Goal: Information Seeking & Learning: Learn about a topic

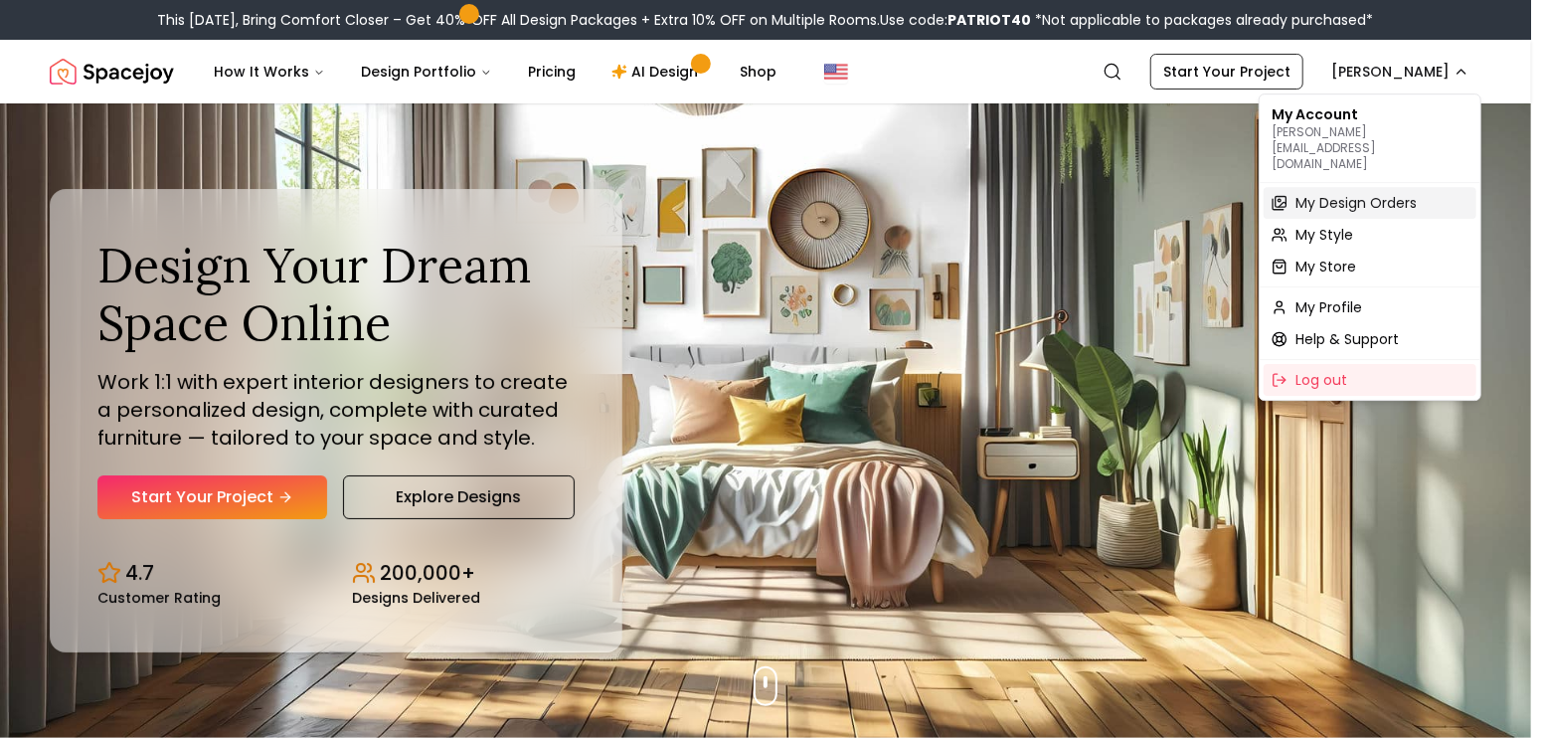
click at [1392, 193] on span "My Design Orders" at bounding box center [1355, 203] width 121 height 20
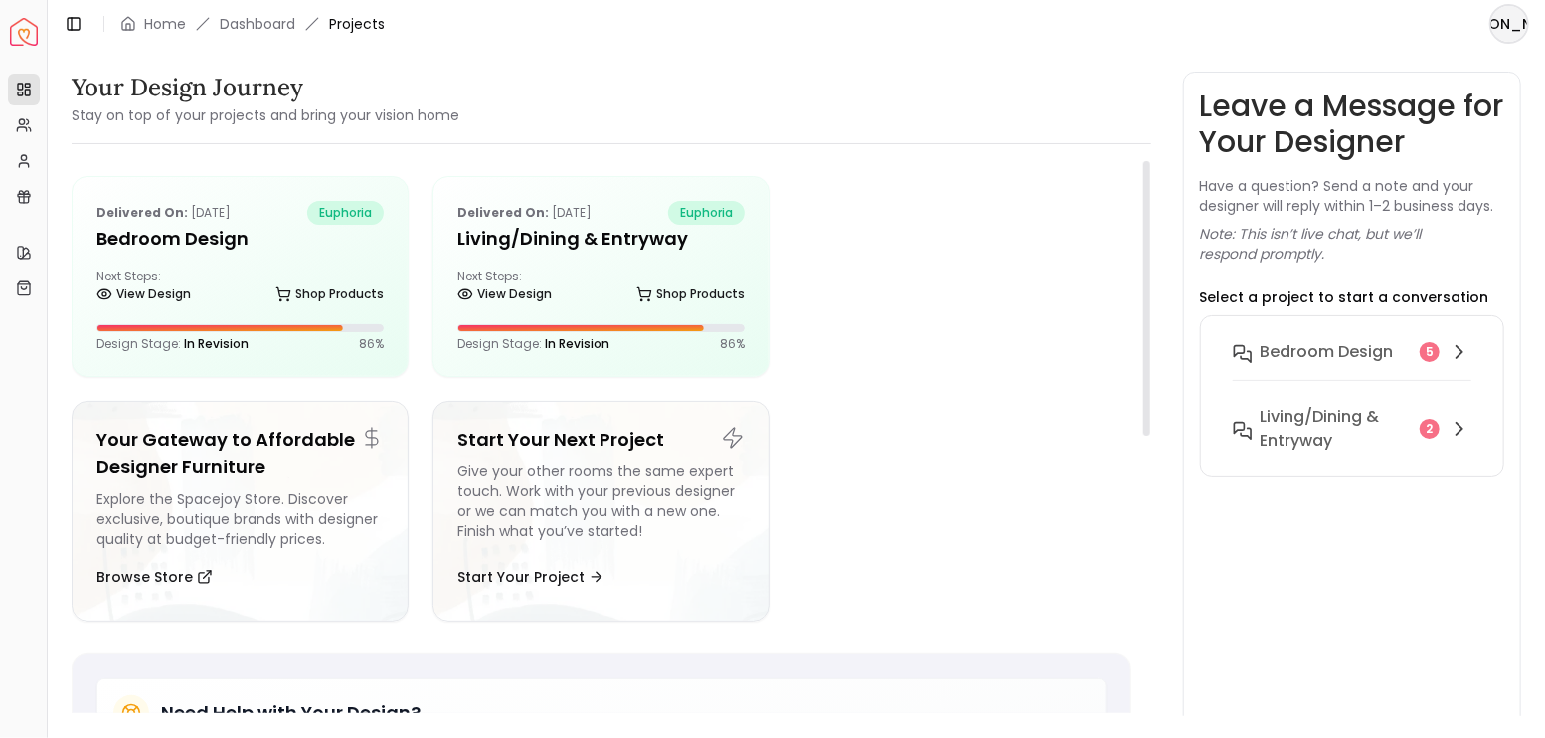
click at [889, 254] on div at bounding box center [961, 276] width 337 height 201
click at [144, 21] on link "Home" at bounding box center [165, 24] width 42 height 20
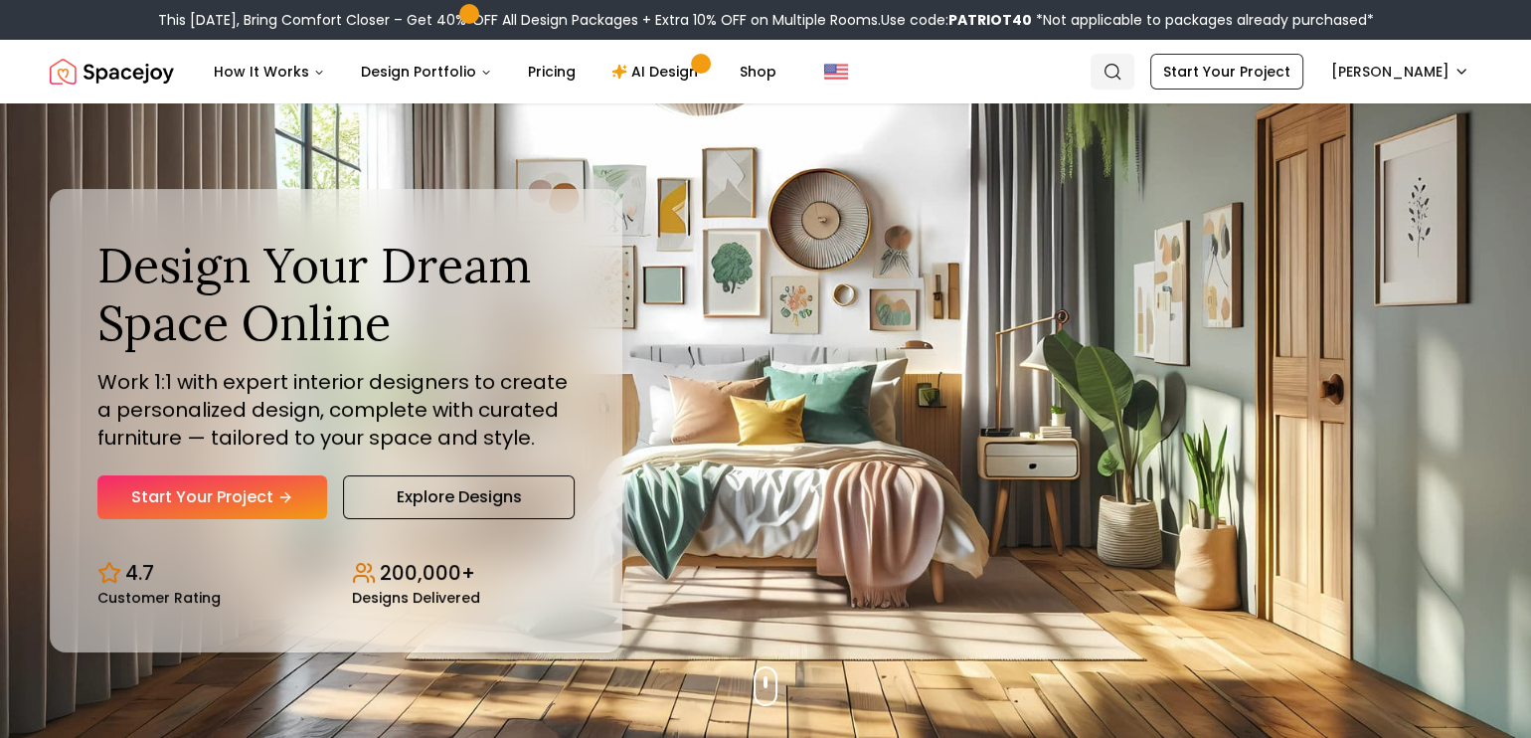
click at [1122, 67] on icon "Global" at bounding box center [1113, 72] width 20 height 20
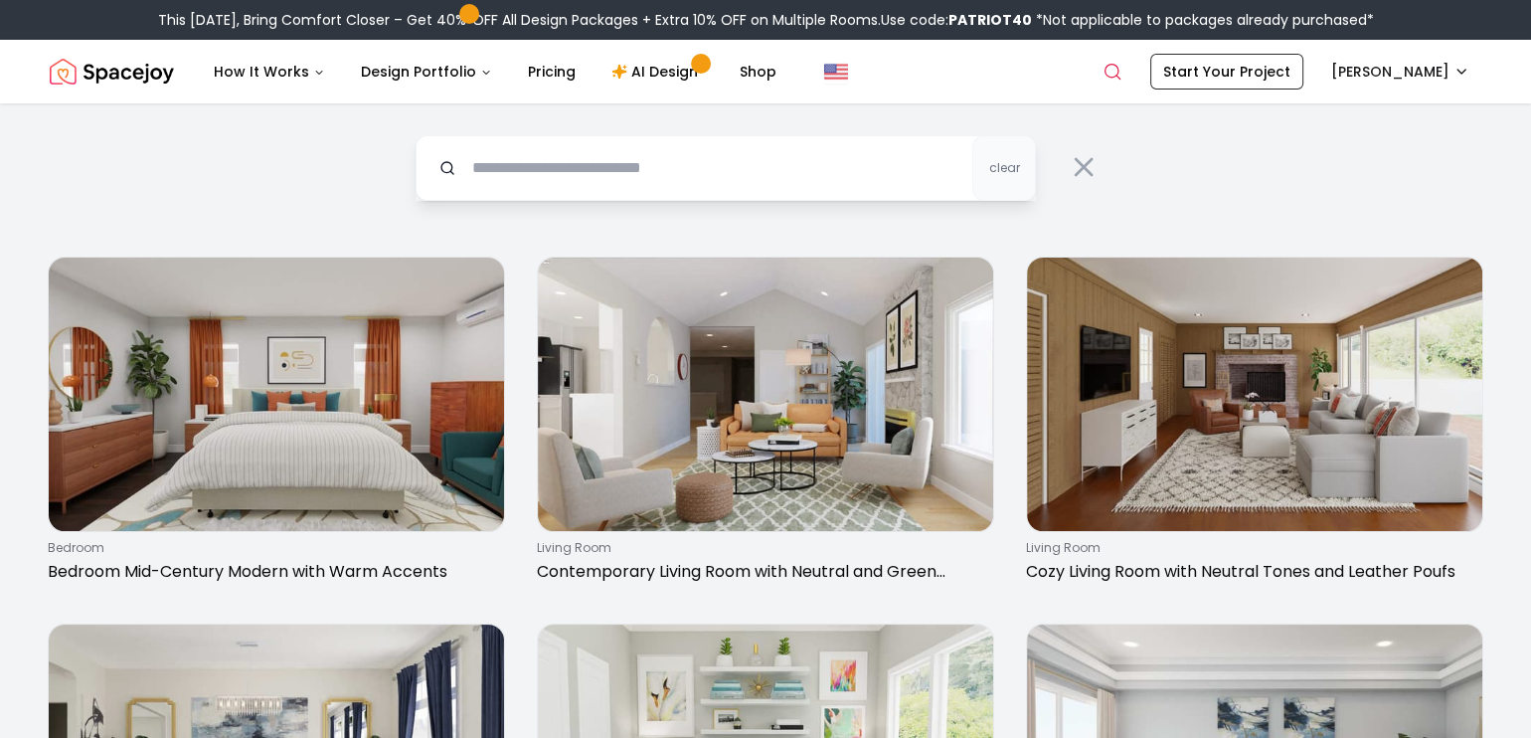
click at [1130, 117] on div "clear" at bounding box center [766, 161] width 764 height 117
click at [1094, 155] on icon at bounding box center [1084, 167] width 32 height 32
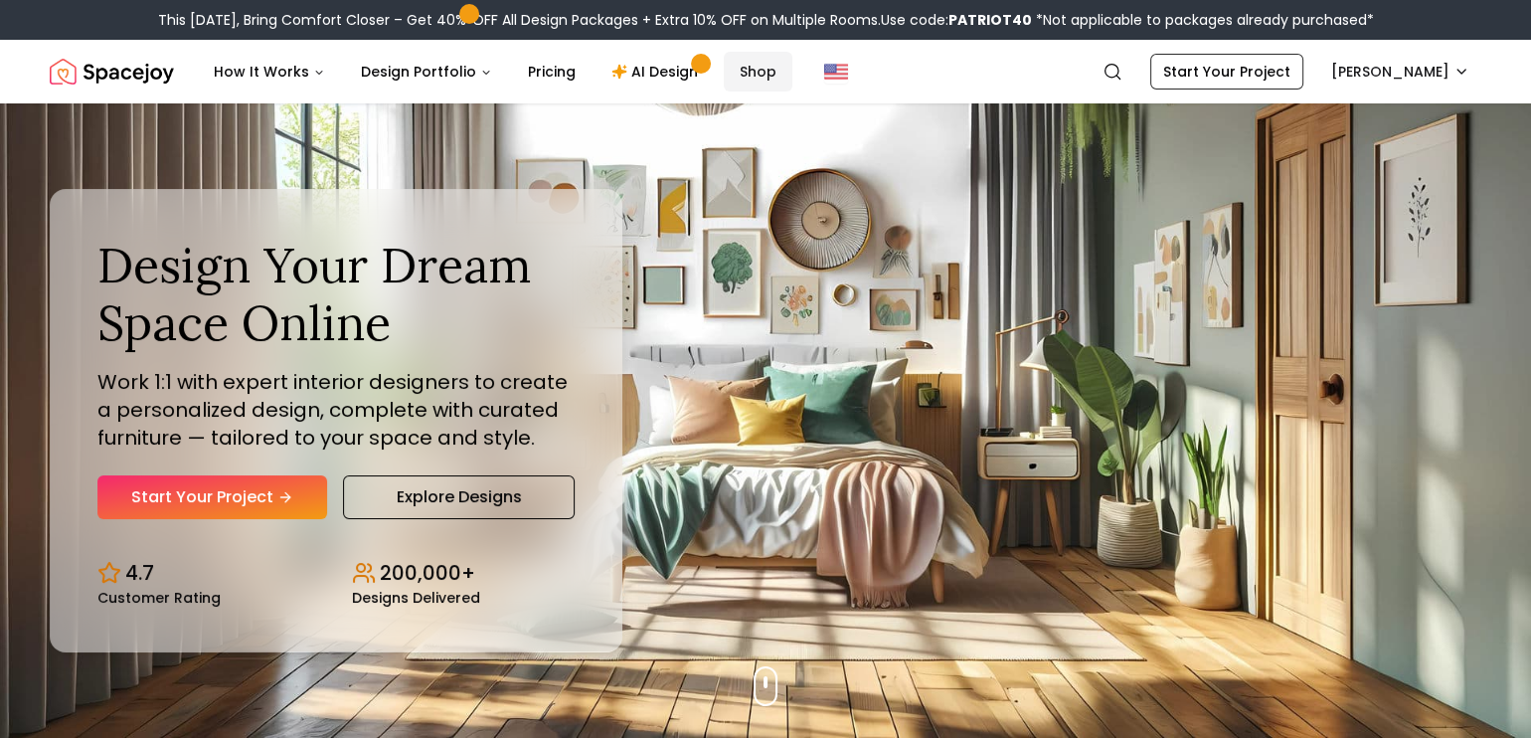
click at [752, 66] on link "Shop" at bounding box center [758, 72] width 69 height 40
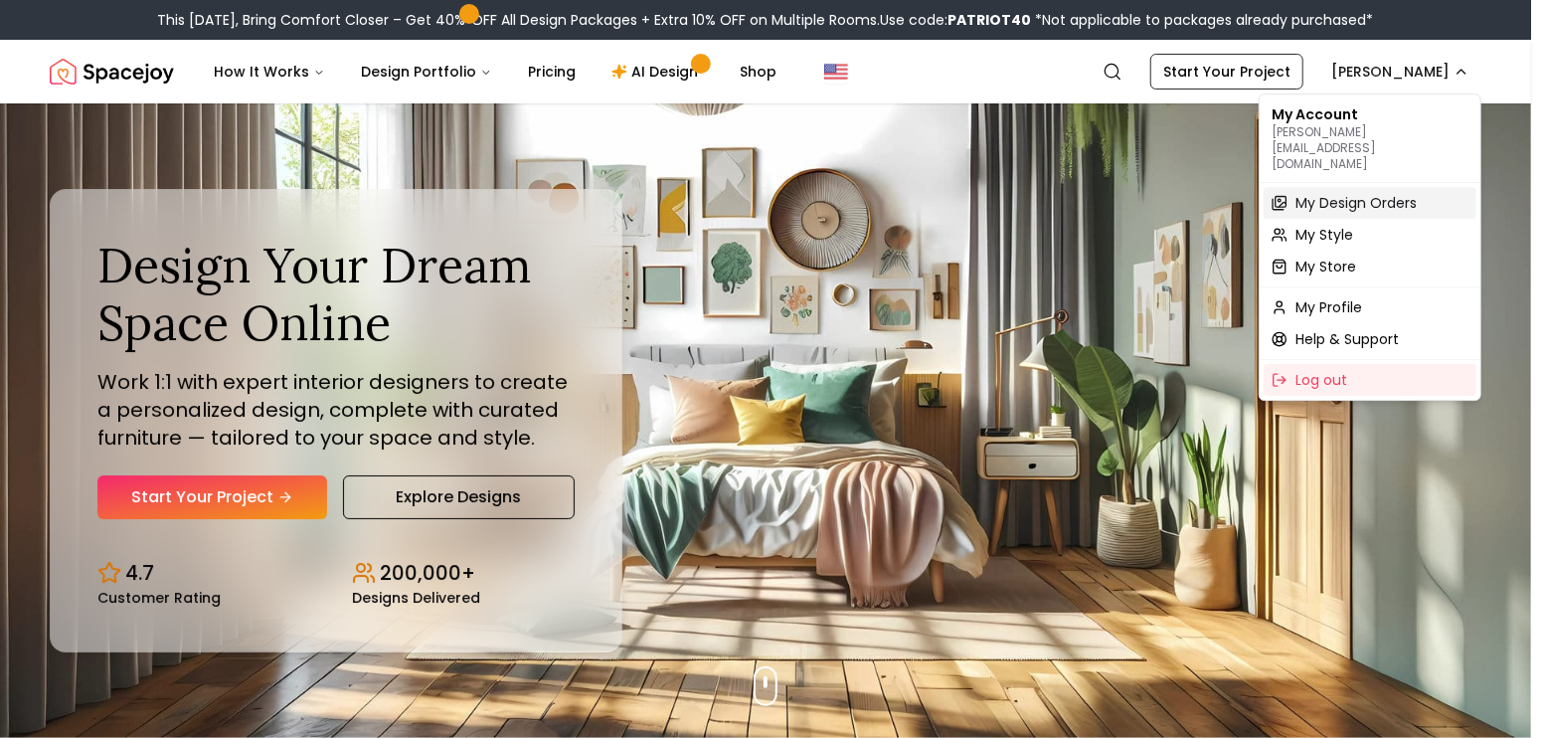
click at [1351, 193] on span "My Design Orders" at bounding box center [1355, 203] width 121 height 20
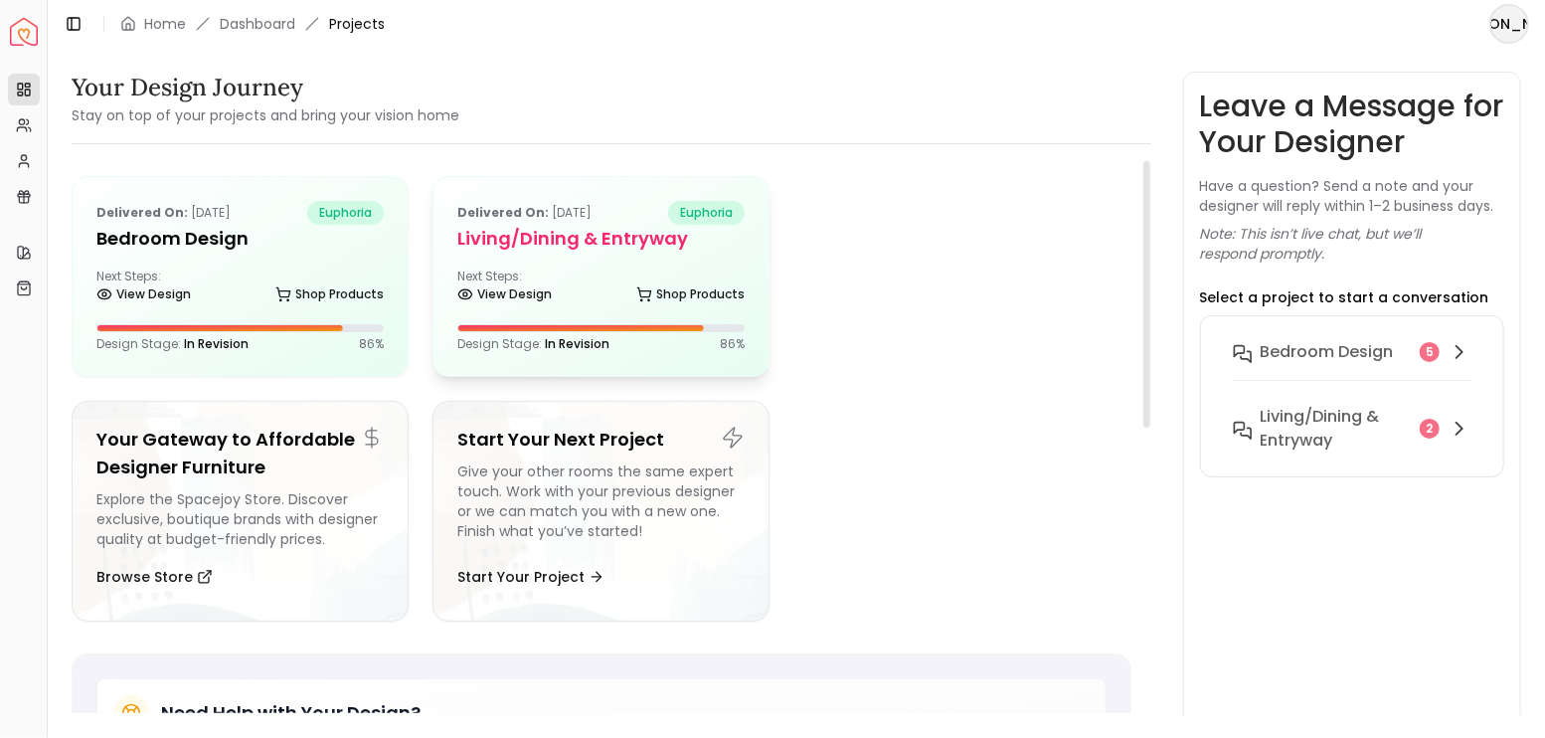
click at [565, 256] on div "Delivered on: [DATE] euphoria Living/Dining & Entryway Next Steps: View Design …" at bounding box center [600, 276] width 335 height 199
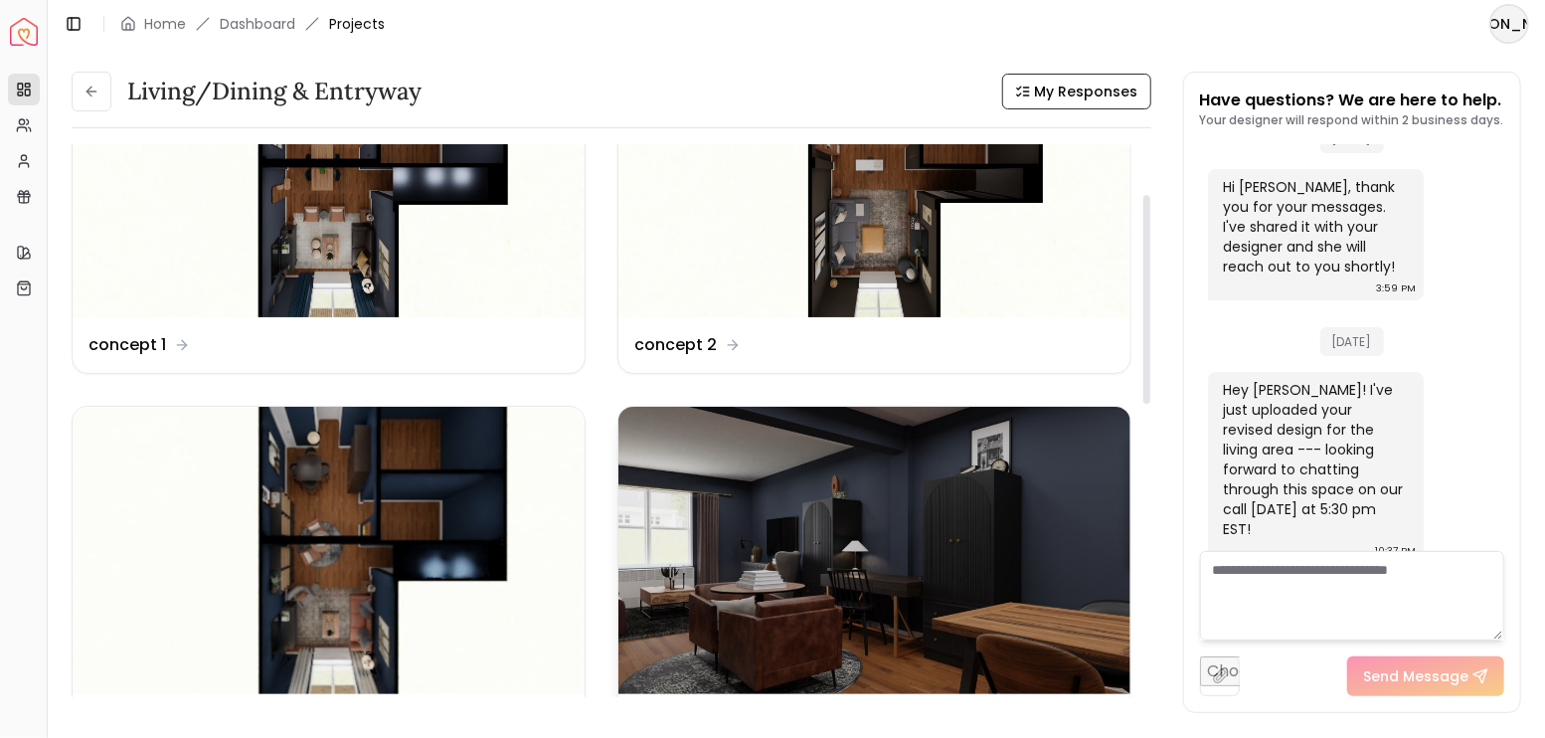
scroll to position [132, 0]
click at [751, 469] on img at bounding box center [874, 551] width 512 height 288
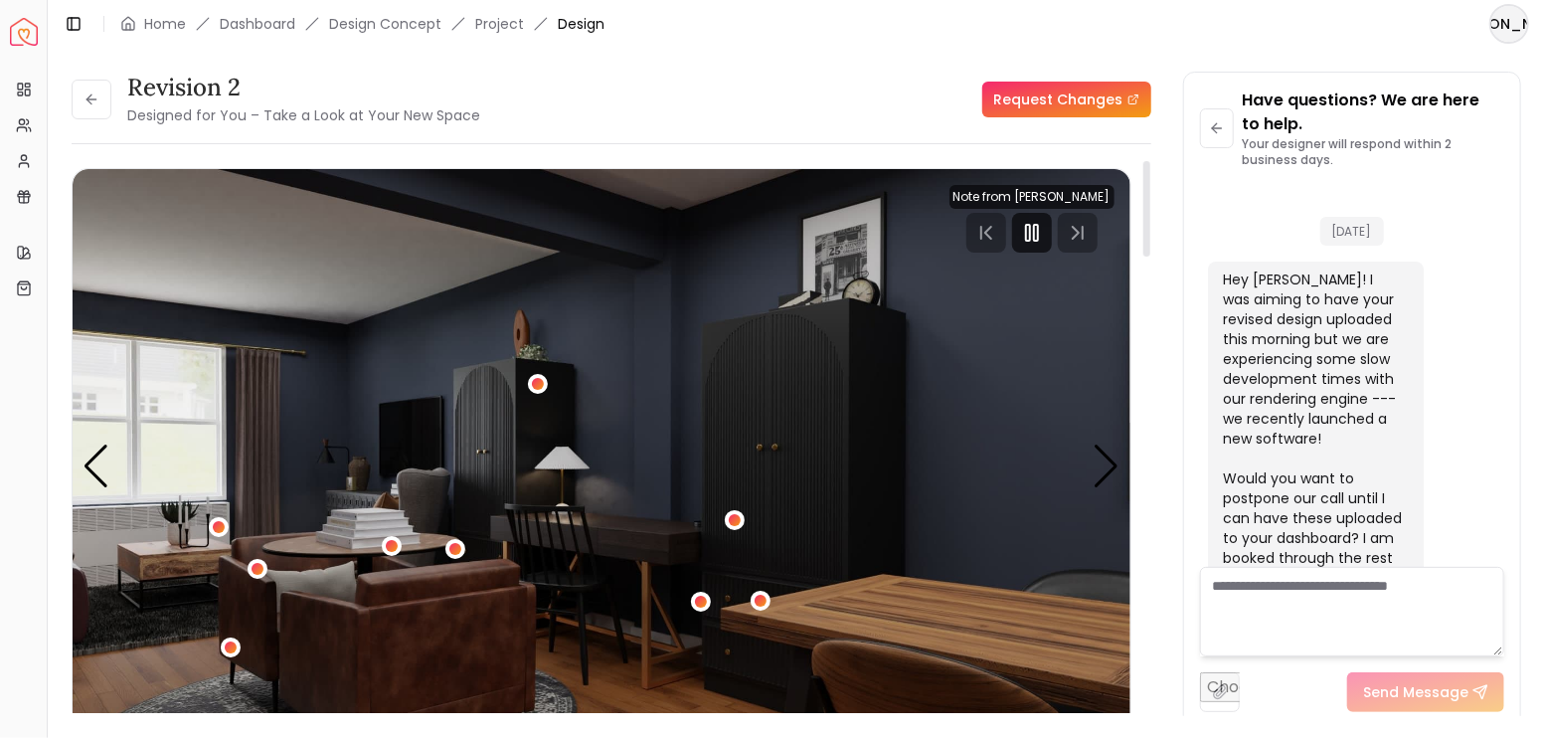
scroll to position [4161, 0]
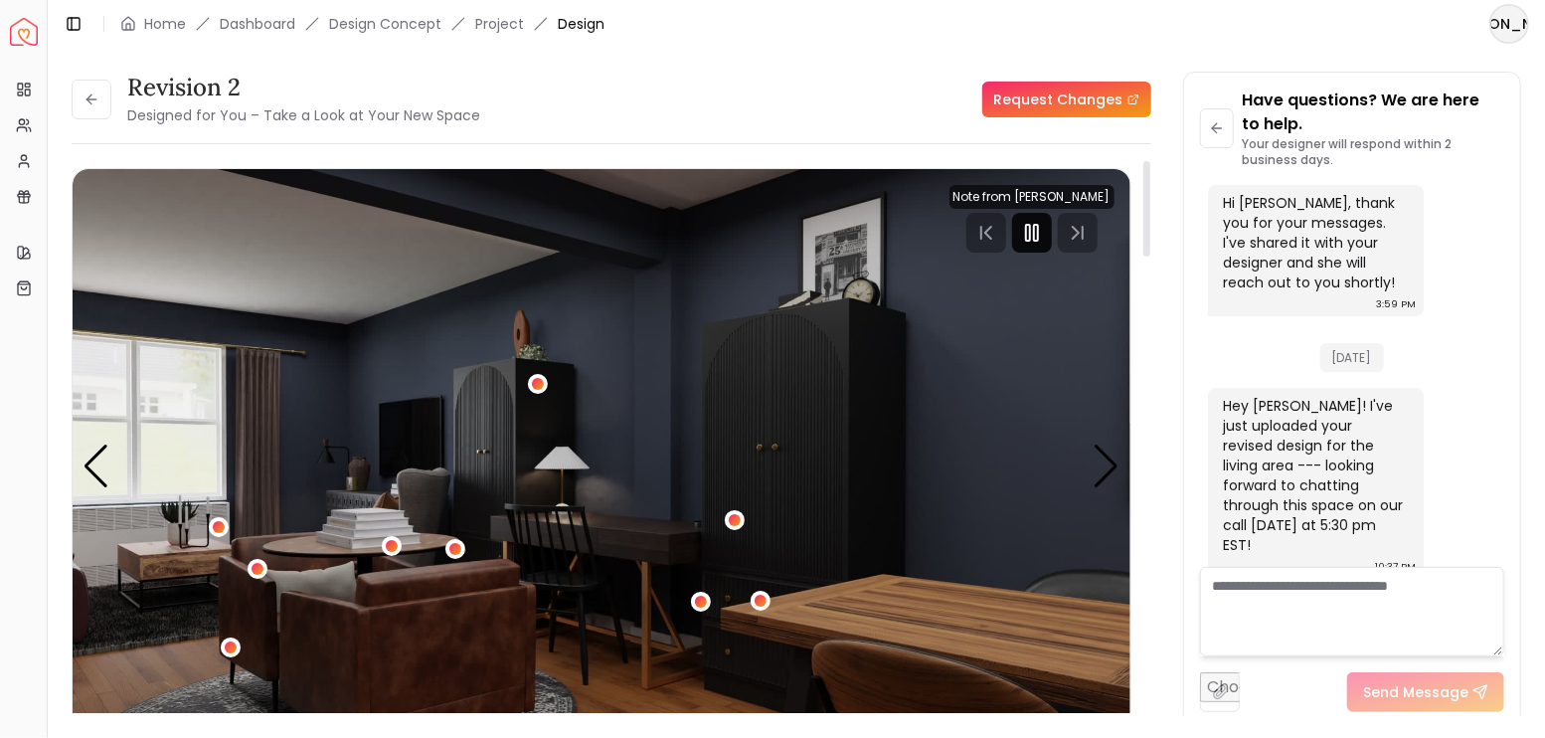
click at [1044, 237] on icon "Pause" at bounding box center [1032, 233] width 24 height 24
click at [1112, 470] on div "Next slide" at bounding box center [1107, 466] width 27 height 44
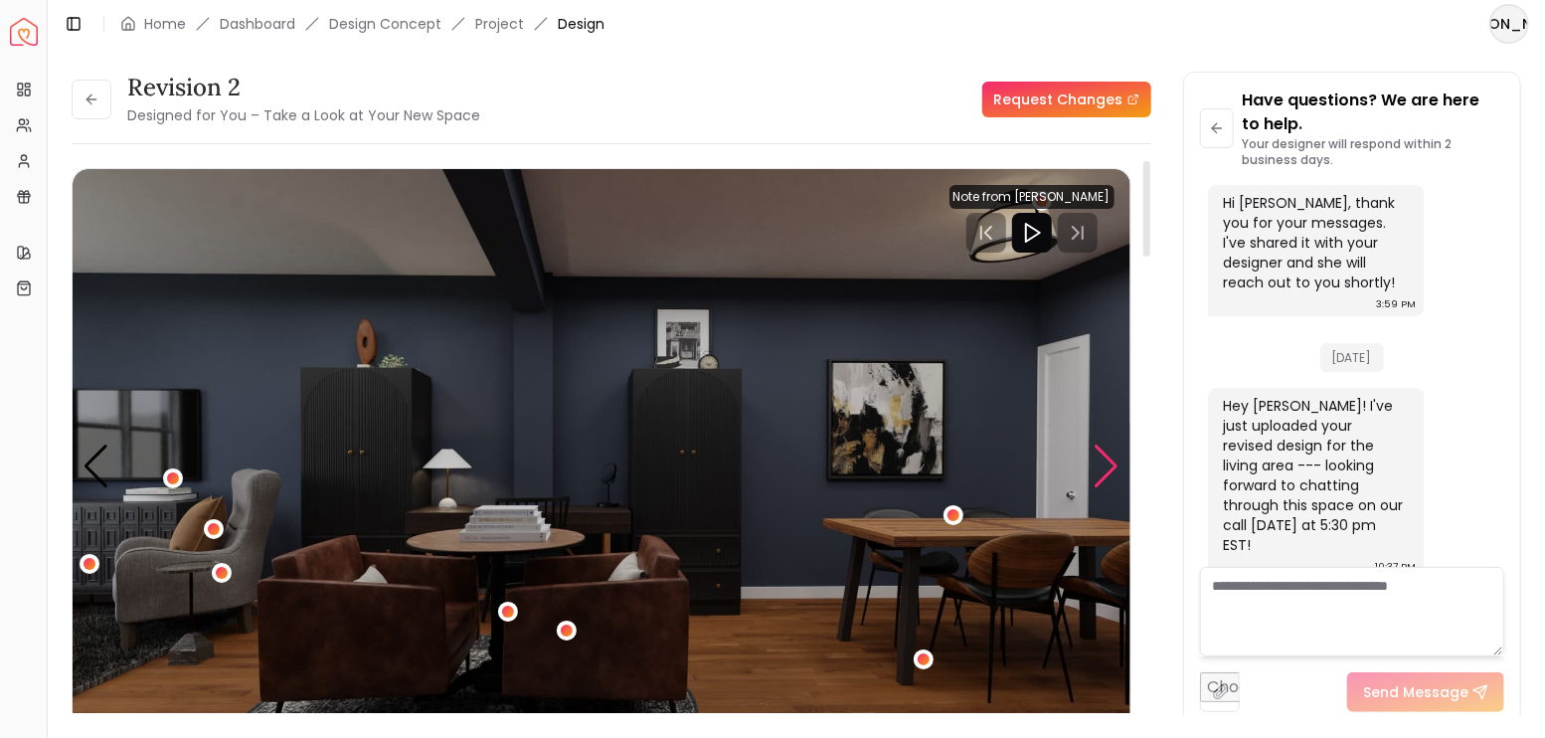
click at [1112, 470] on div "Next slide" at bounding box center [1107, 466] width 27 height 44
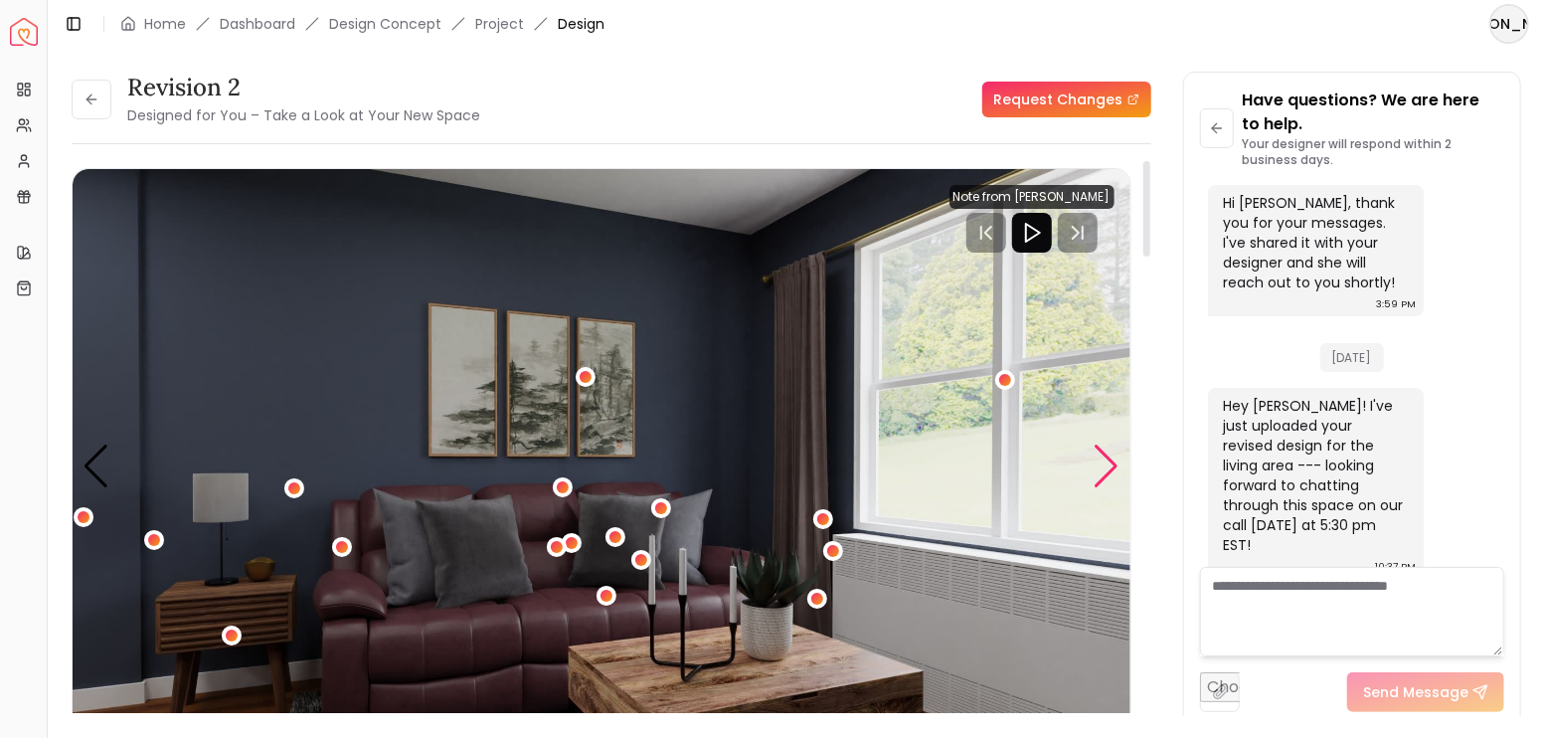
click at [1112, 470] on div "Next slide" at bounding box center [1107, 466] width 27 height 44
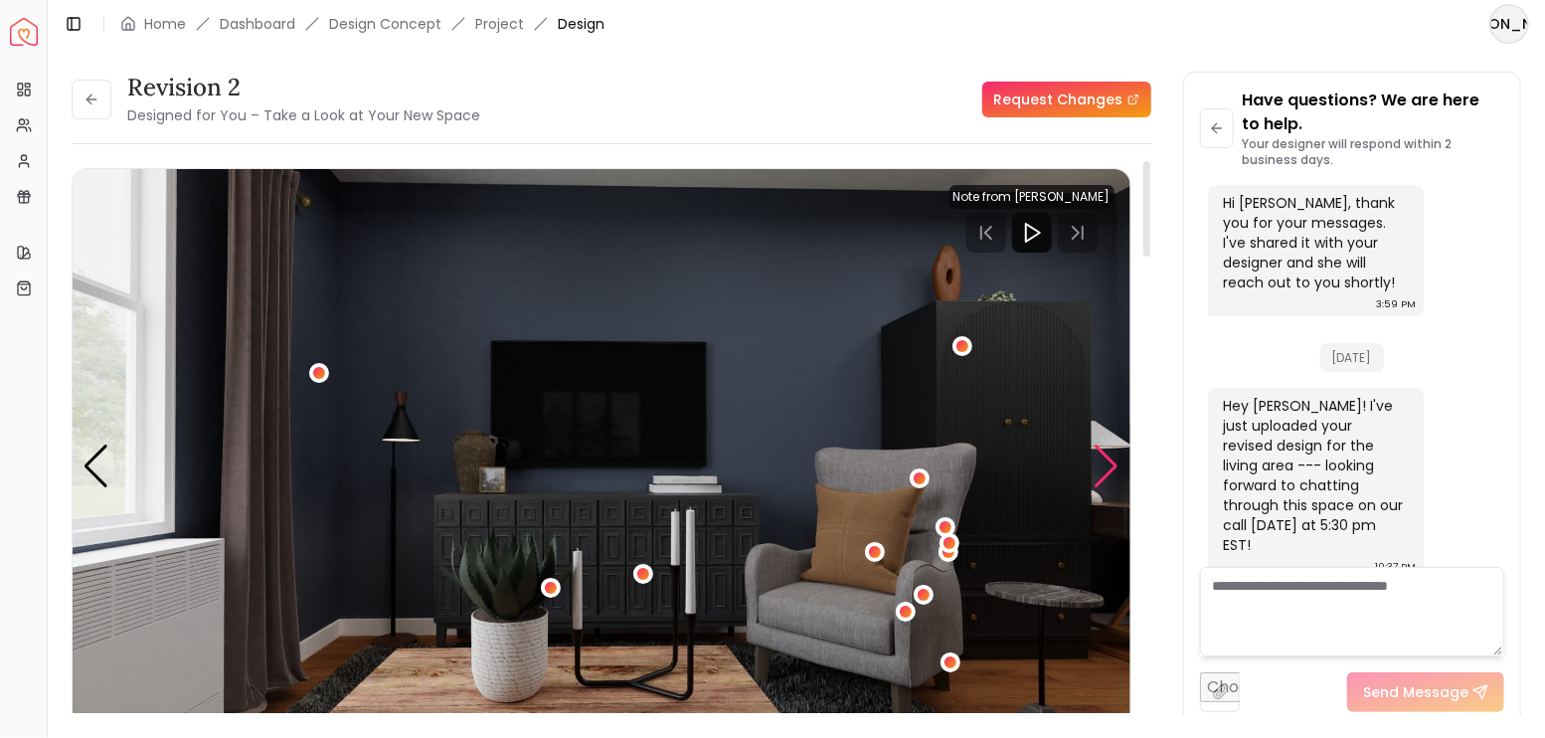
click at [1105, 467] on div "Next slide" at bounding box center [1107, 466] width 27 height 44
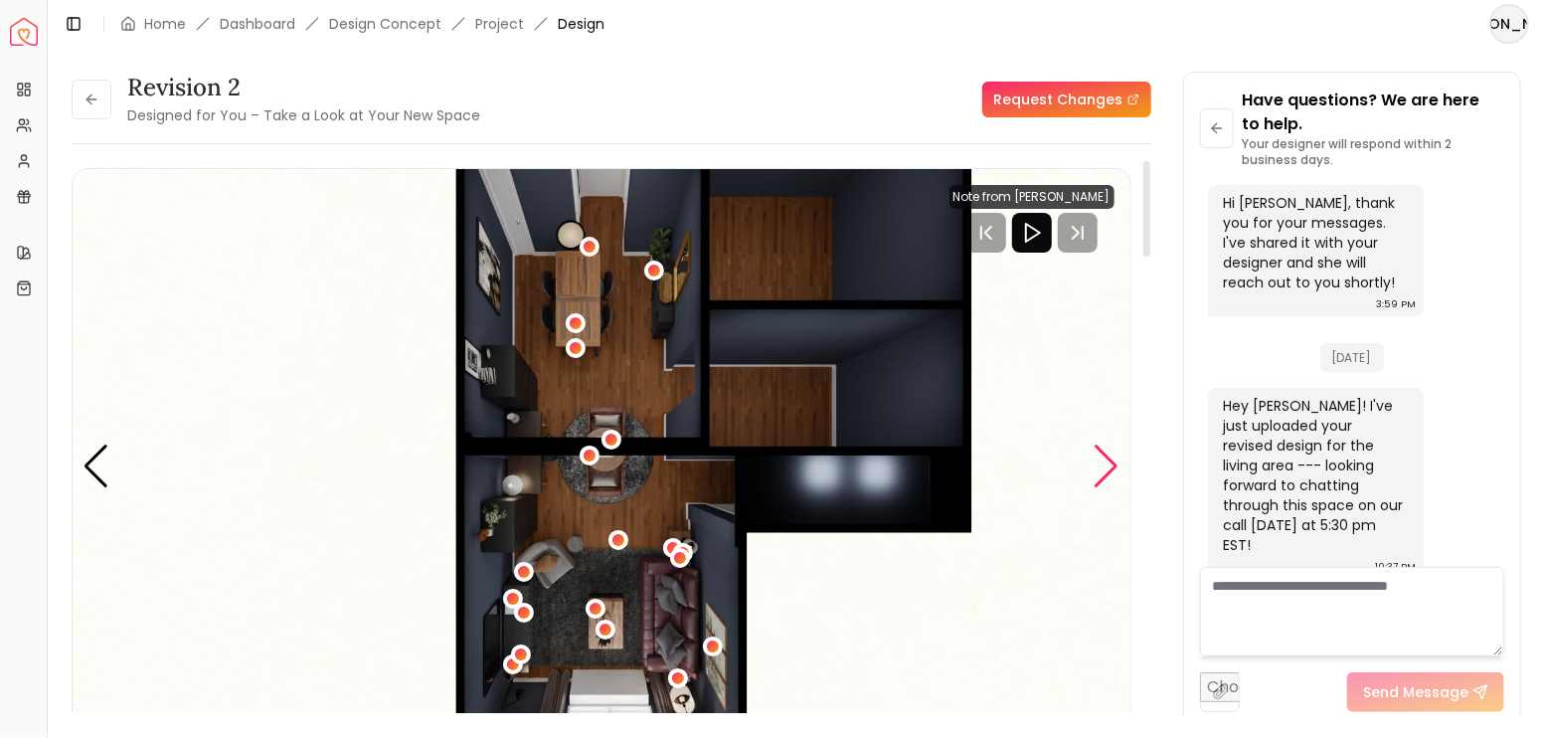
click at [1105, 467] on div "Next slide" at bounding box center [1107, 466] width 27 height 44
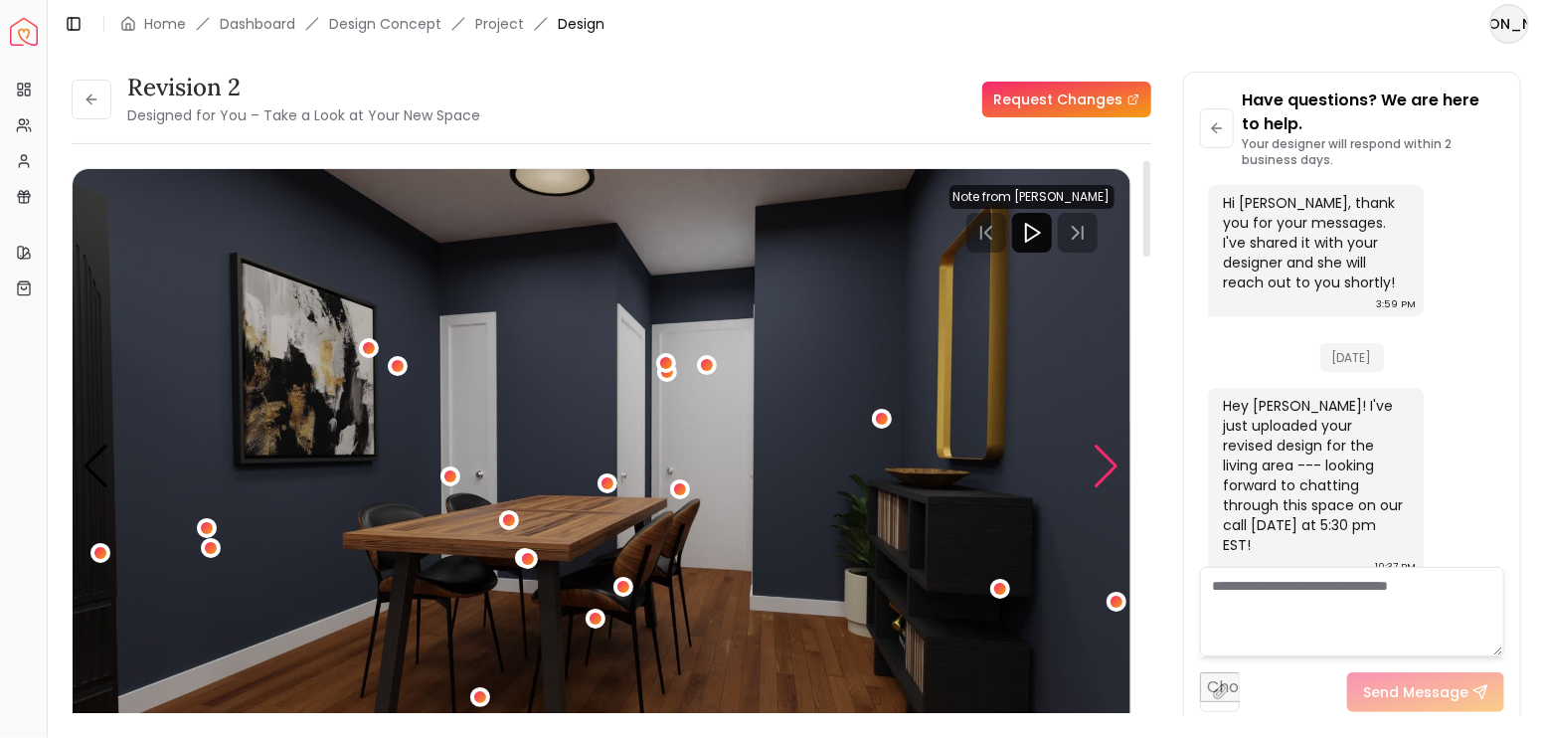
click at [1105, 465] on div "Next slide" at bounding box center [1107, 466] width 27 height 44
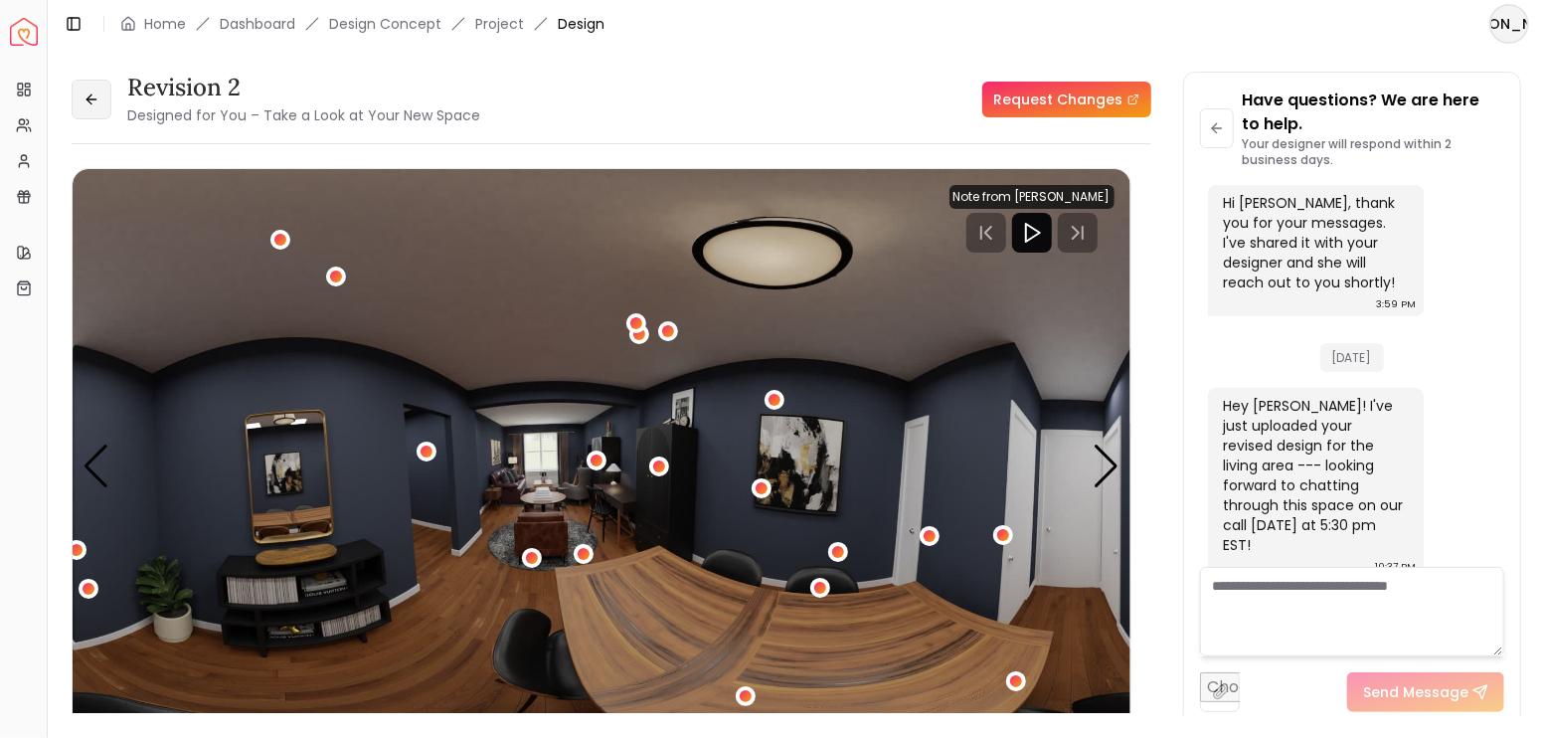
click at [97, 103] on icon at bounding box center [92, 99] width 16 height 16
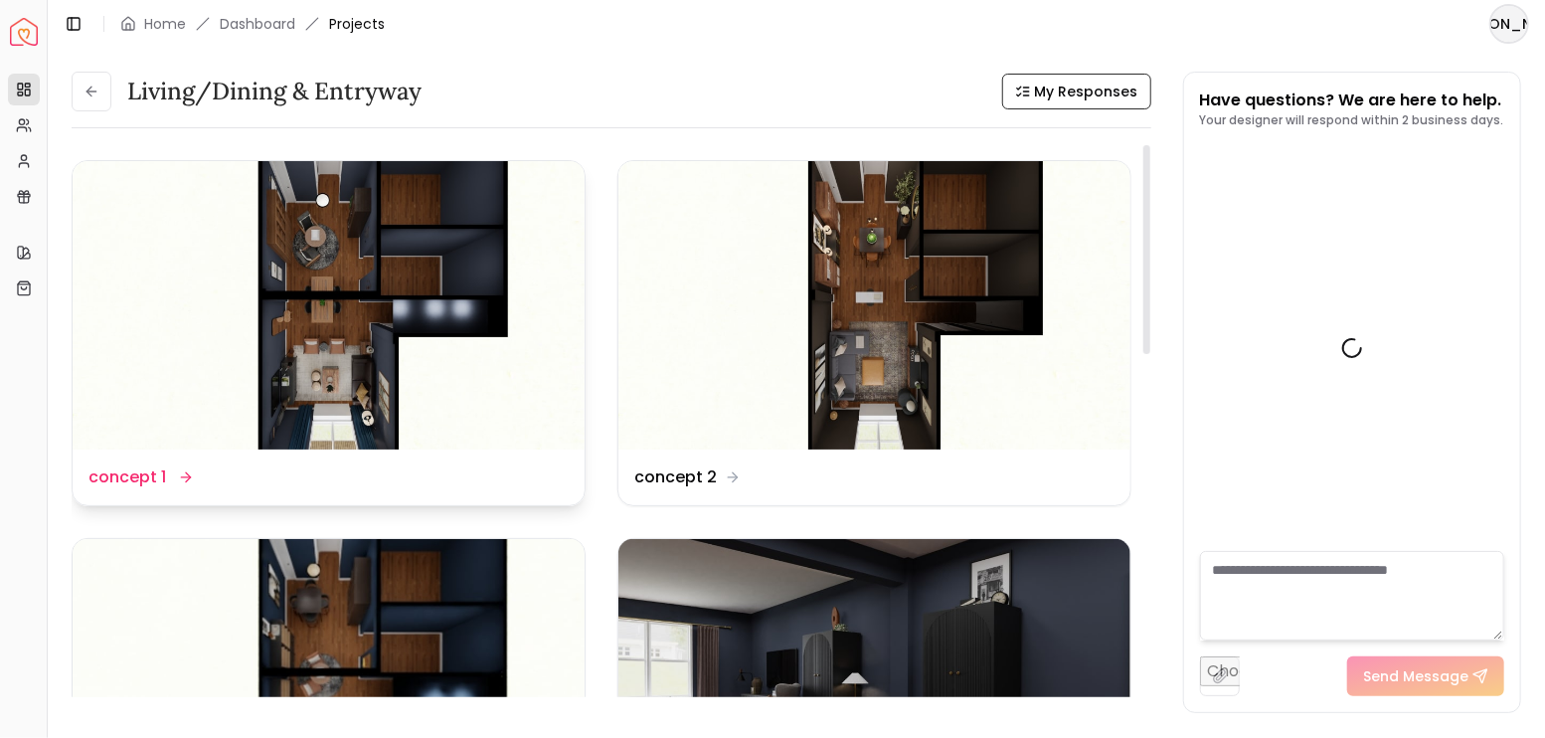
scroll to position [4137, 0]
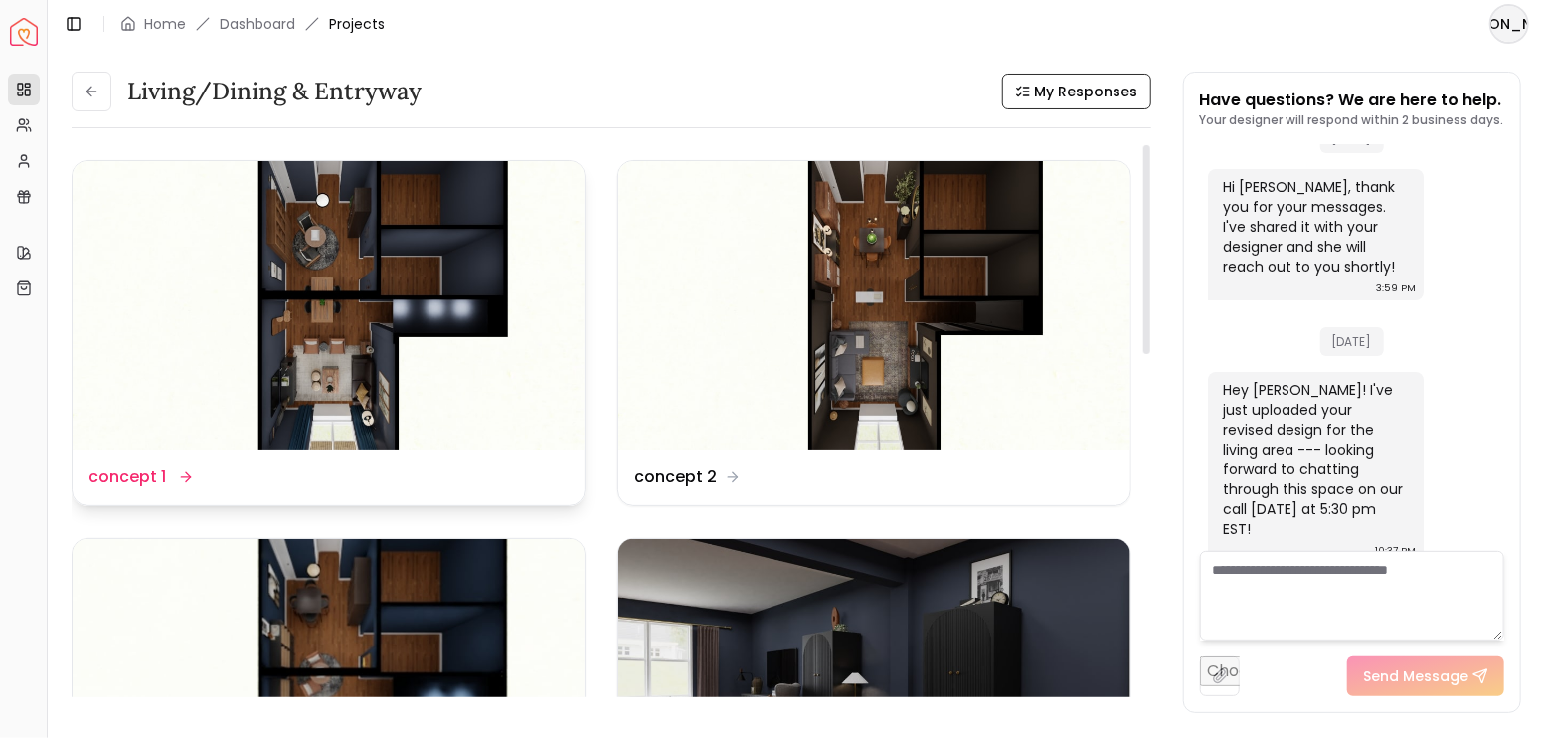
click at [390, 317] on img at bounding box center [329, 305] width 512 height 288
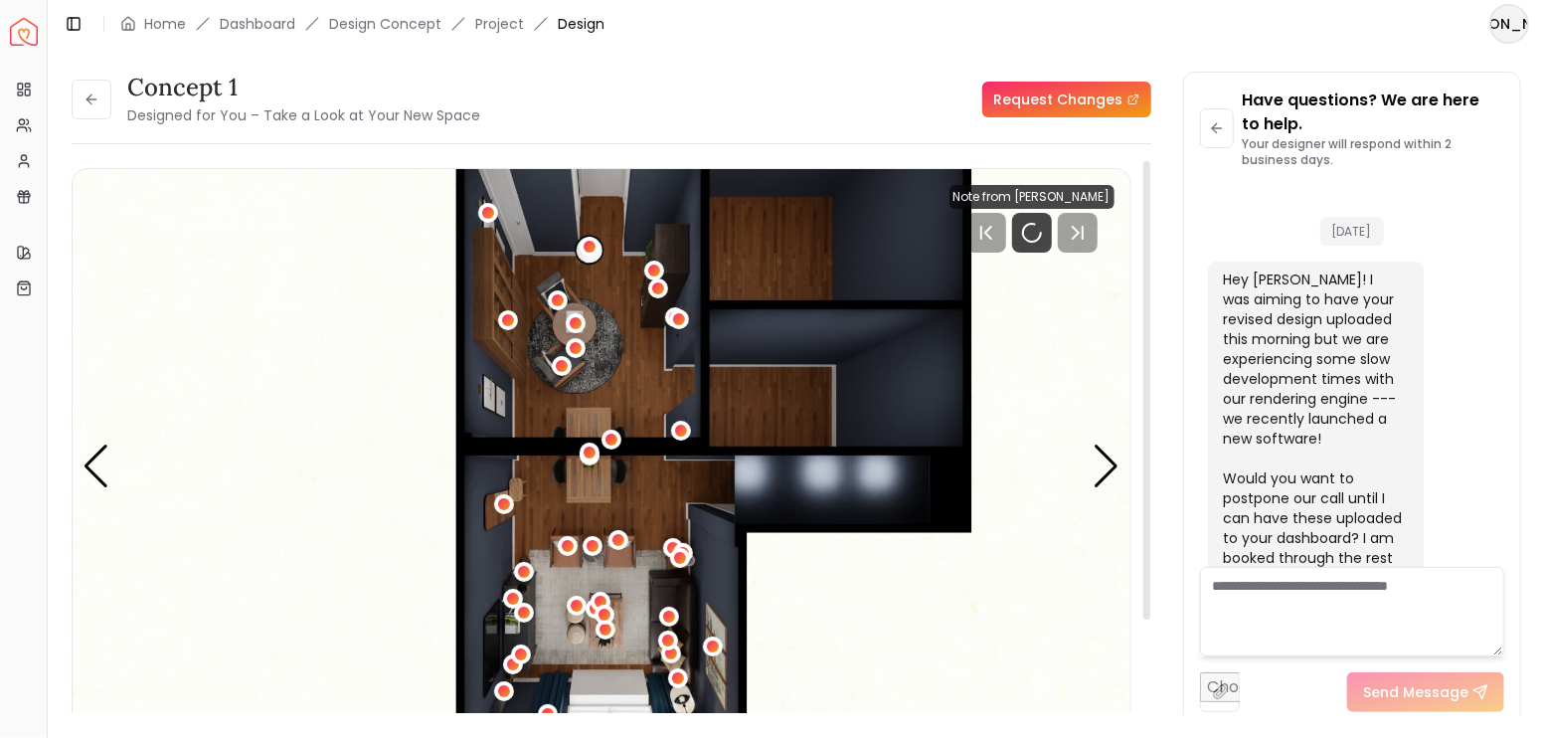
scroll to position [4161, 0]
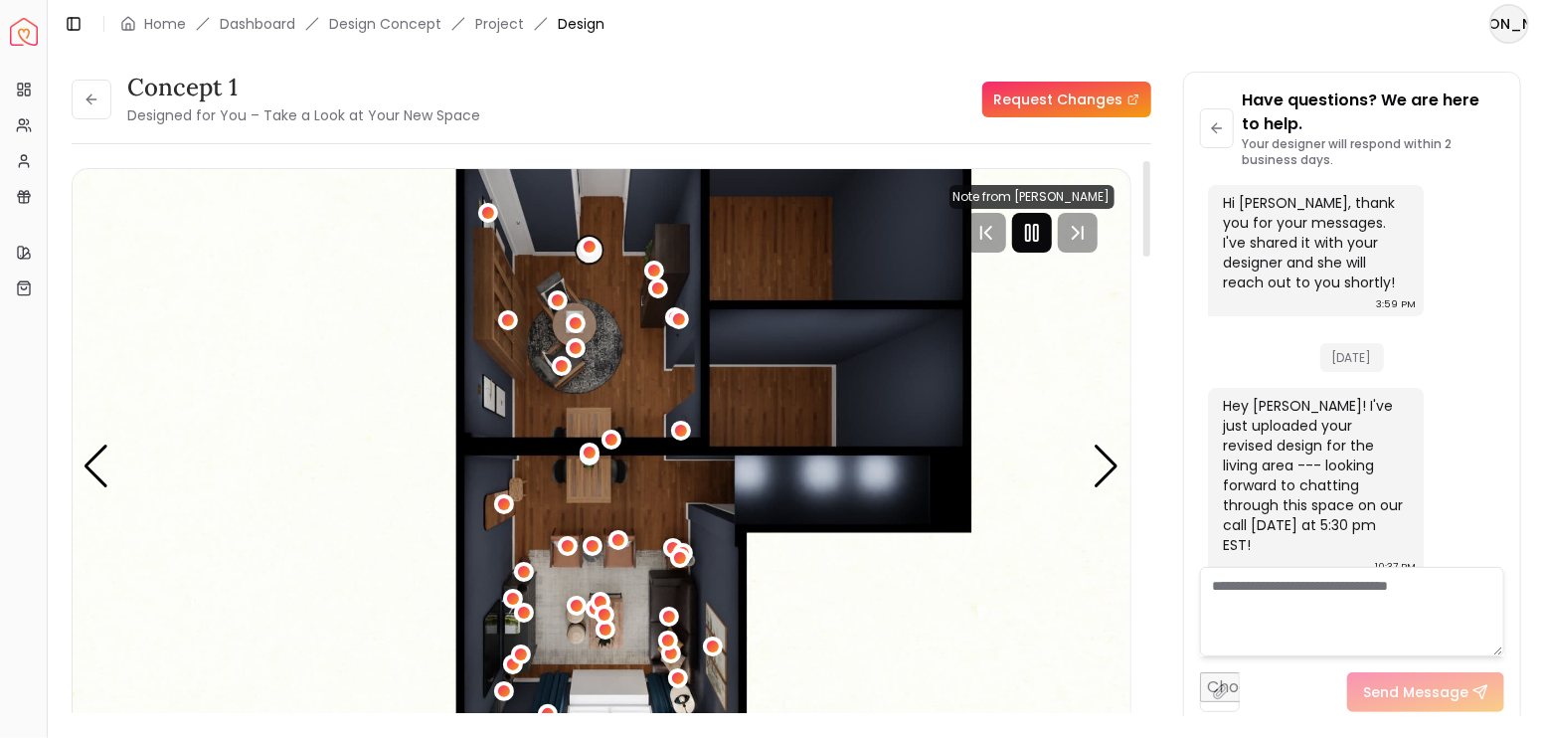
click at [1024, 233] on icon "Pause" at bounding box center [1032, 233] width 24 height 24
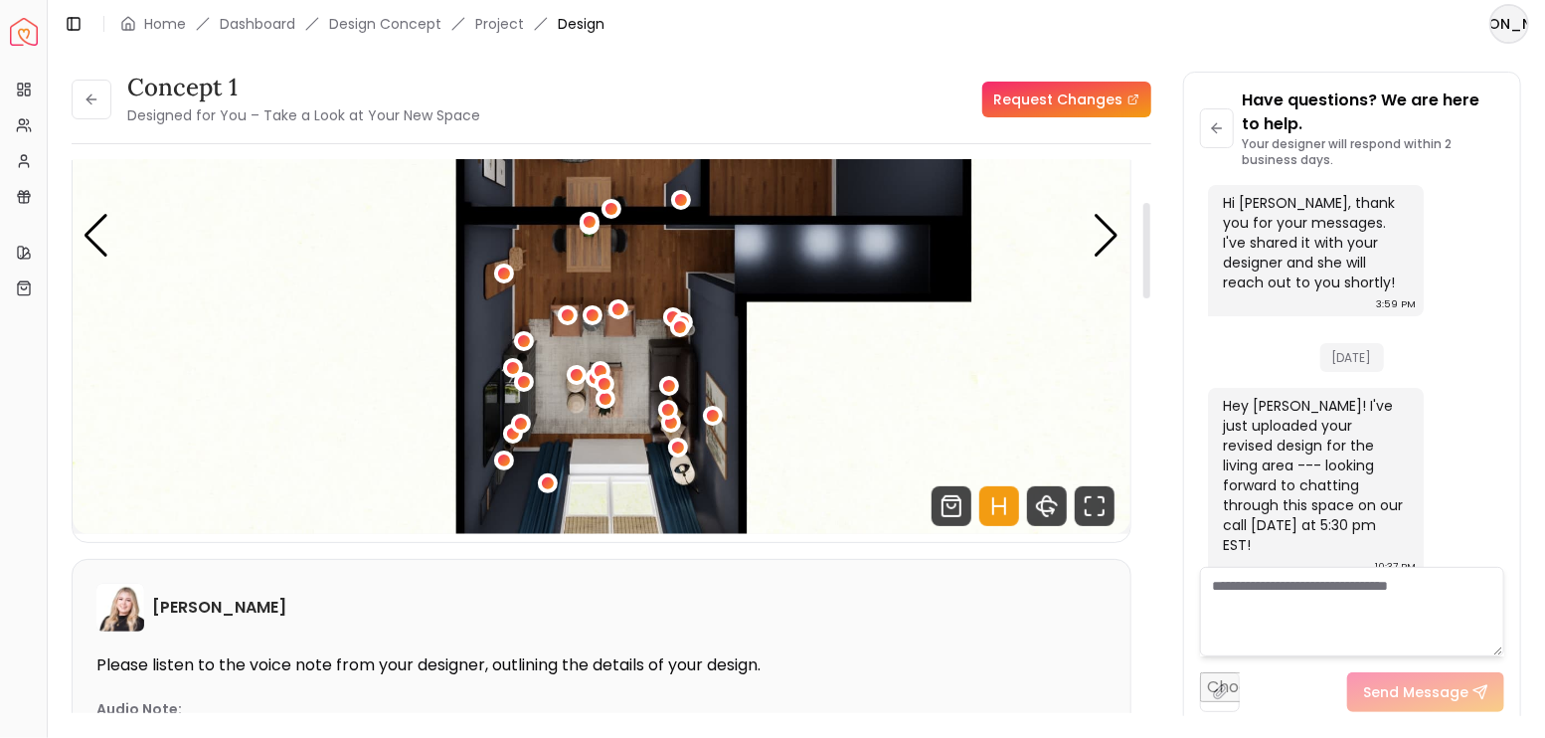
scroll to position [264, 0]
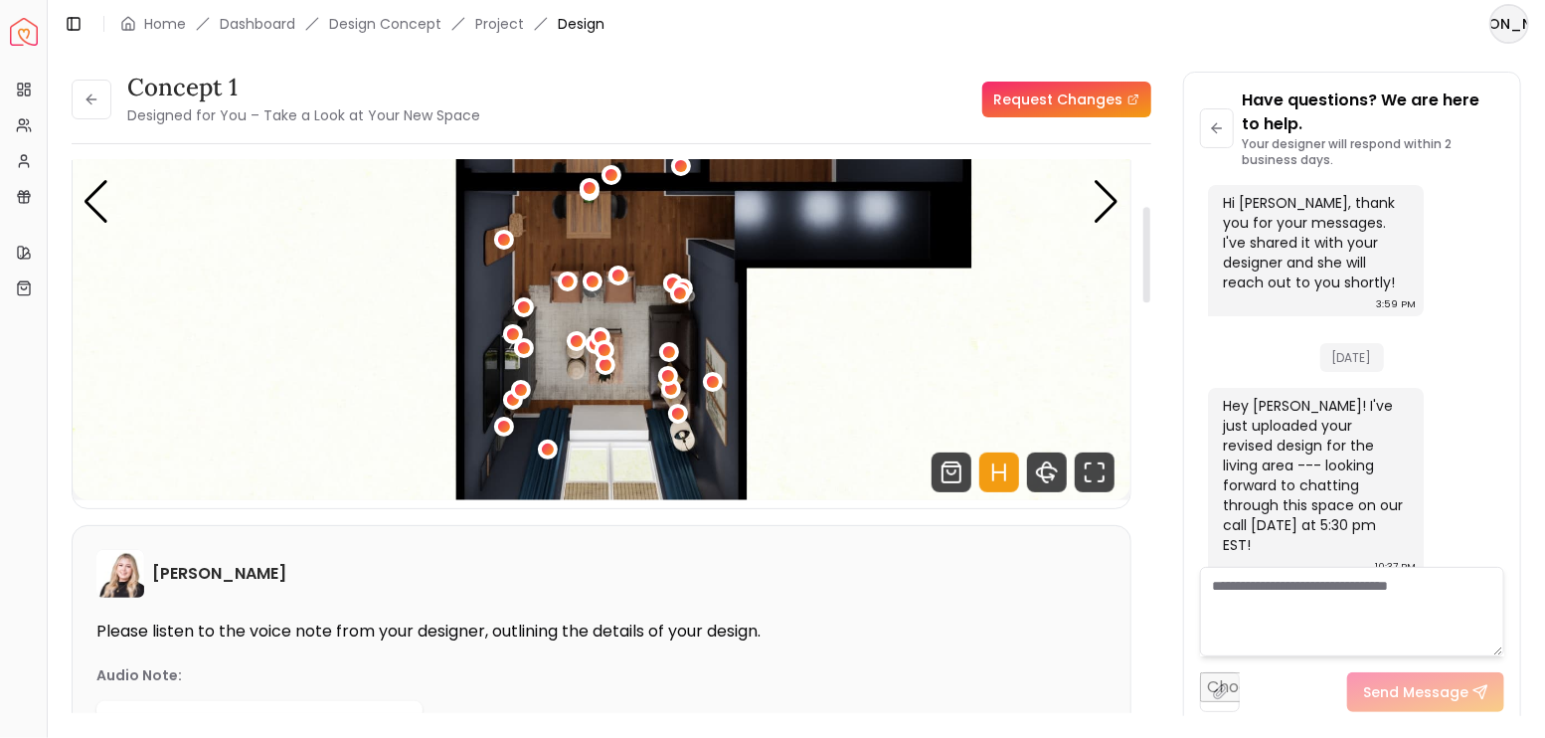
click at [1005, 476] on icon "Hotspots Toggle" at bounding box center [1005, 472] width 0 height 16
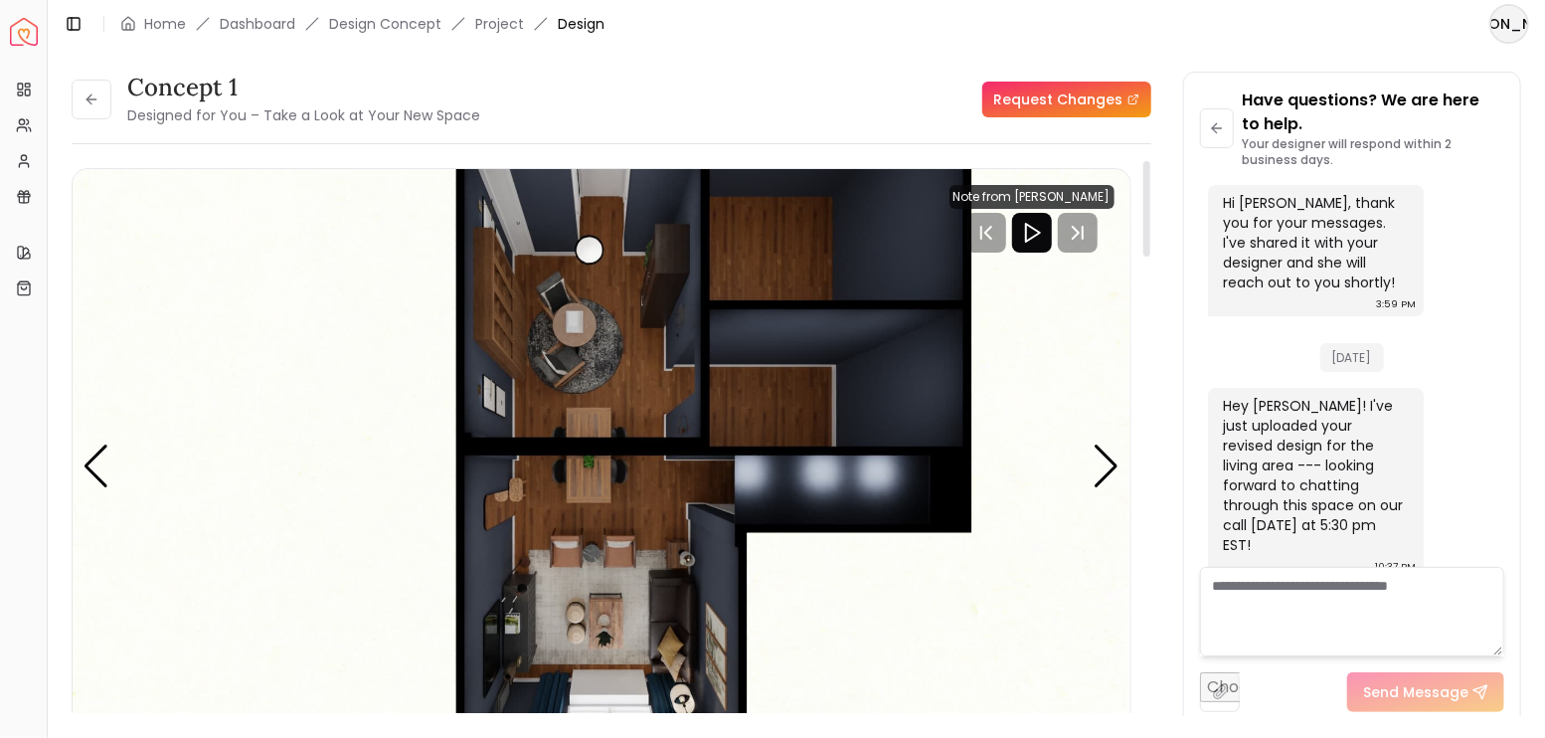
scroll to position [0, 0]
click at [1099, 451] on div "Next slide" at bounding box center [1107, 466] width 27 height 44
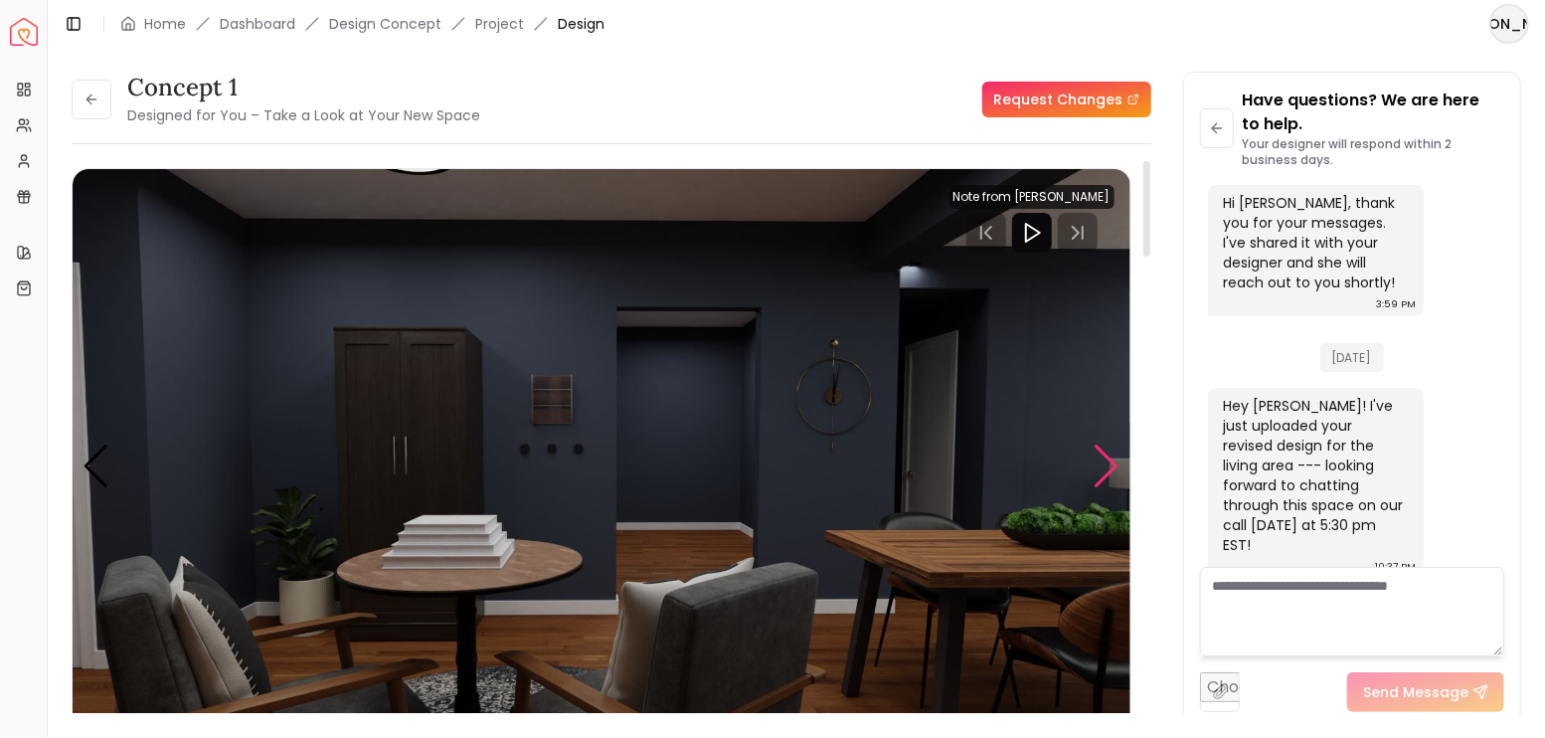
click at [1099, 451] on div "Next slide" at bounding box center [1107, 466] width 27 height 44
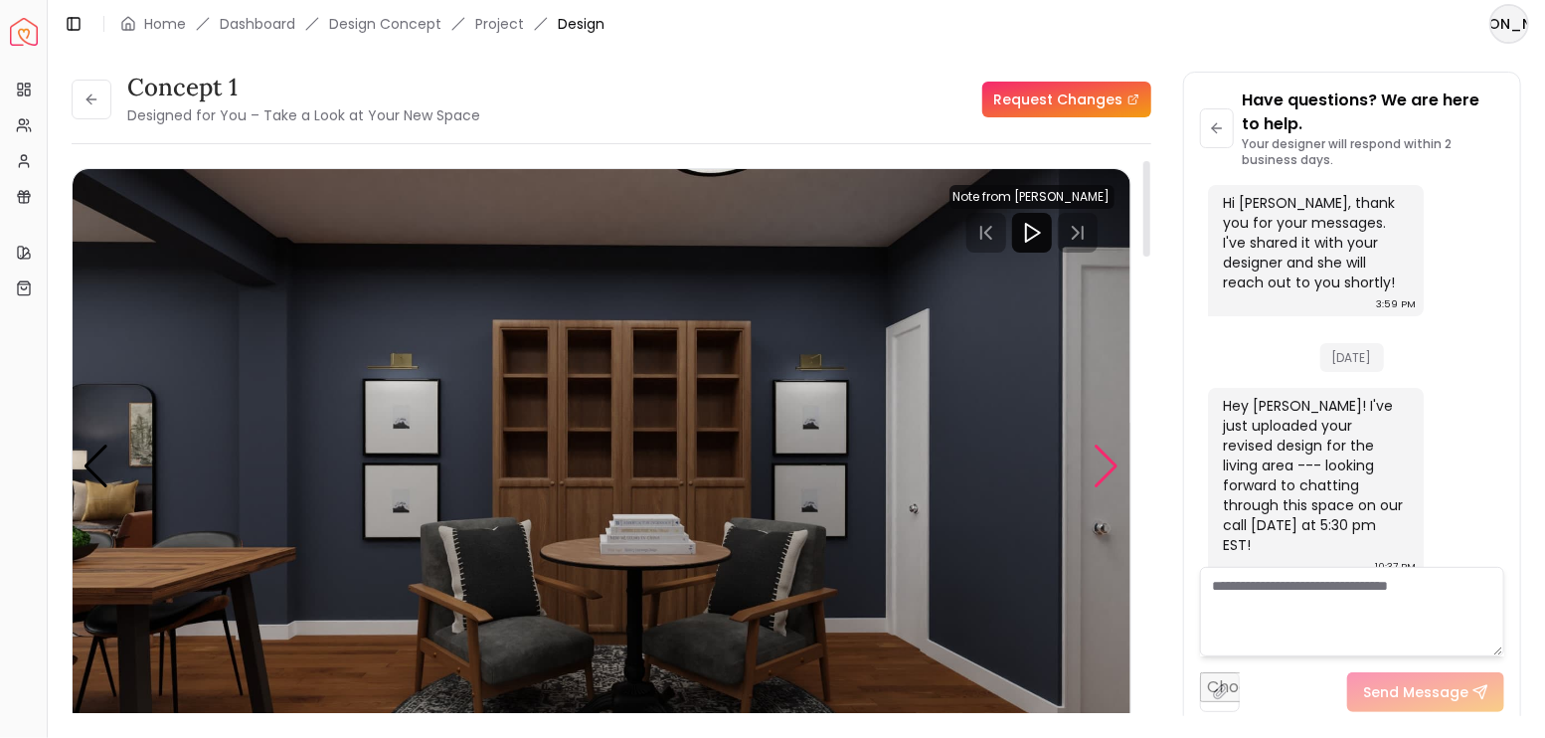
click at [1099, 451] on div "Next slide" at bounding box center [1107, 466] width 27 height 44
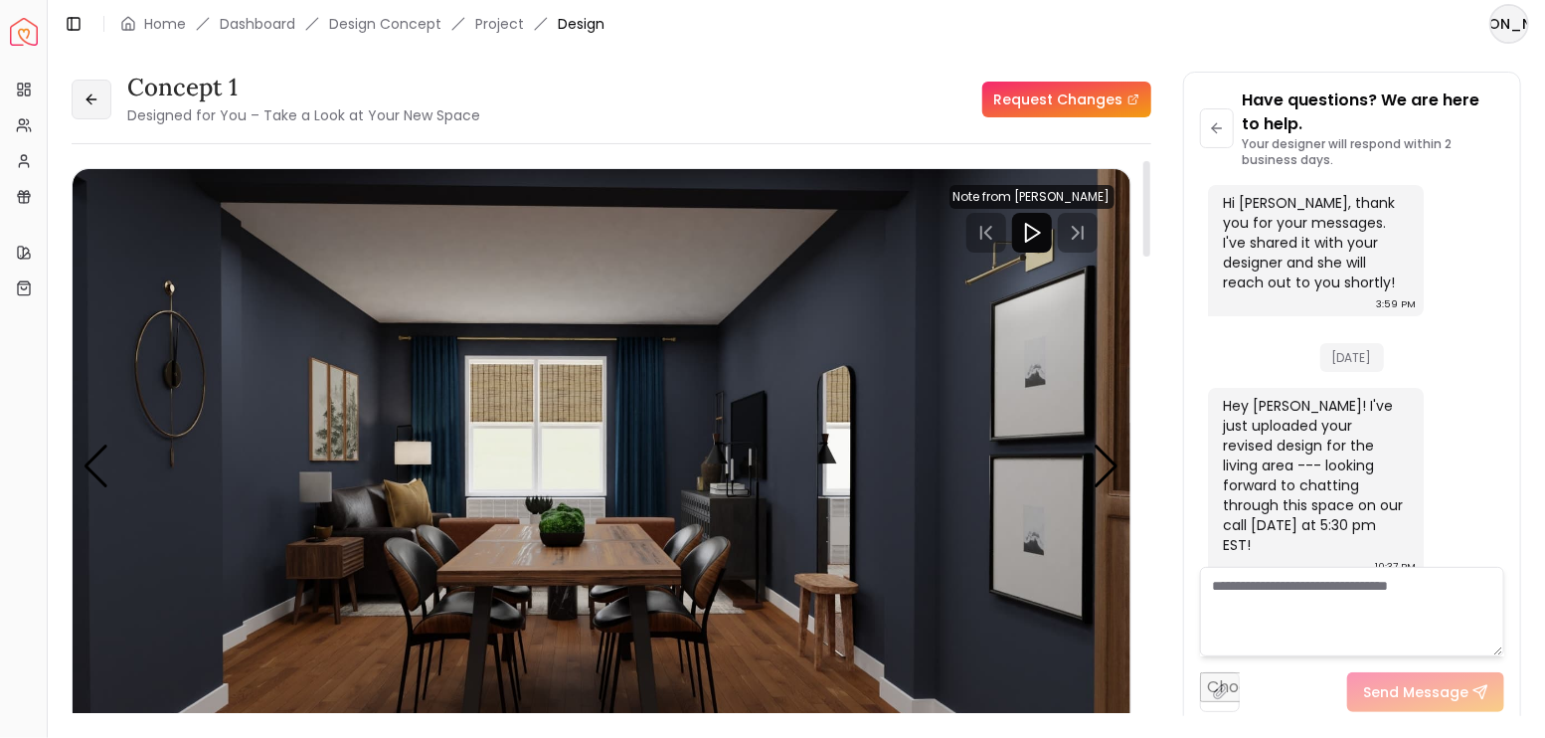
click at [108, 99] on div "concept 1 Designed for You – Take a Look at Your New Space" at bounding box center [276, 100] width 409 height 56
click at [104, 99] on button at bounding box center [92, 100] width 40 height 40
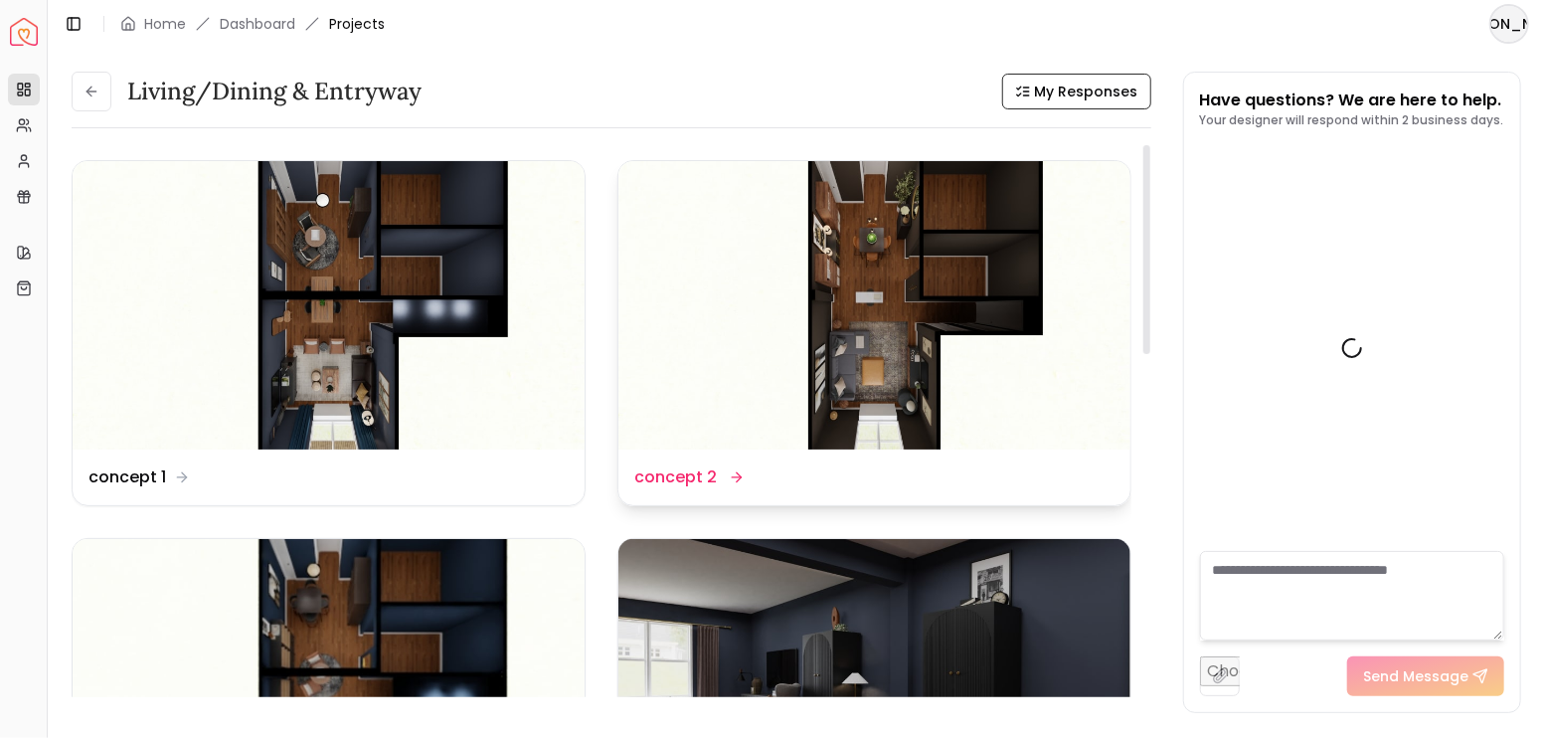
scroll to position [4137, 0]
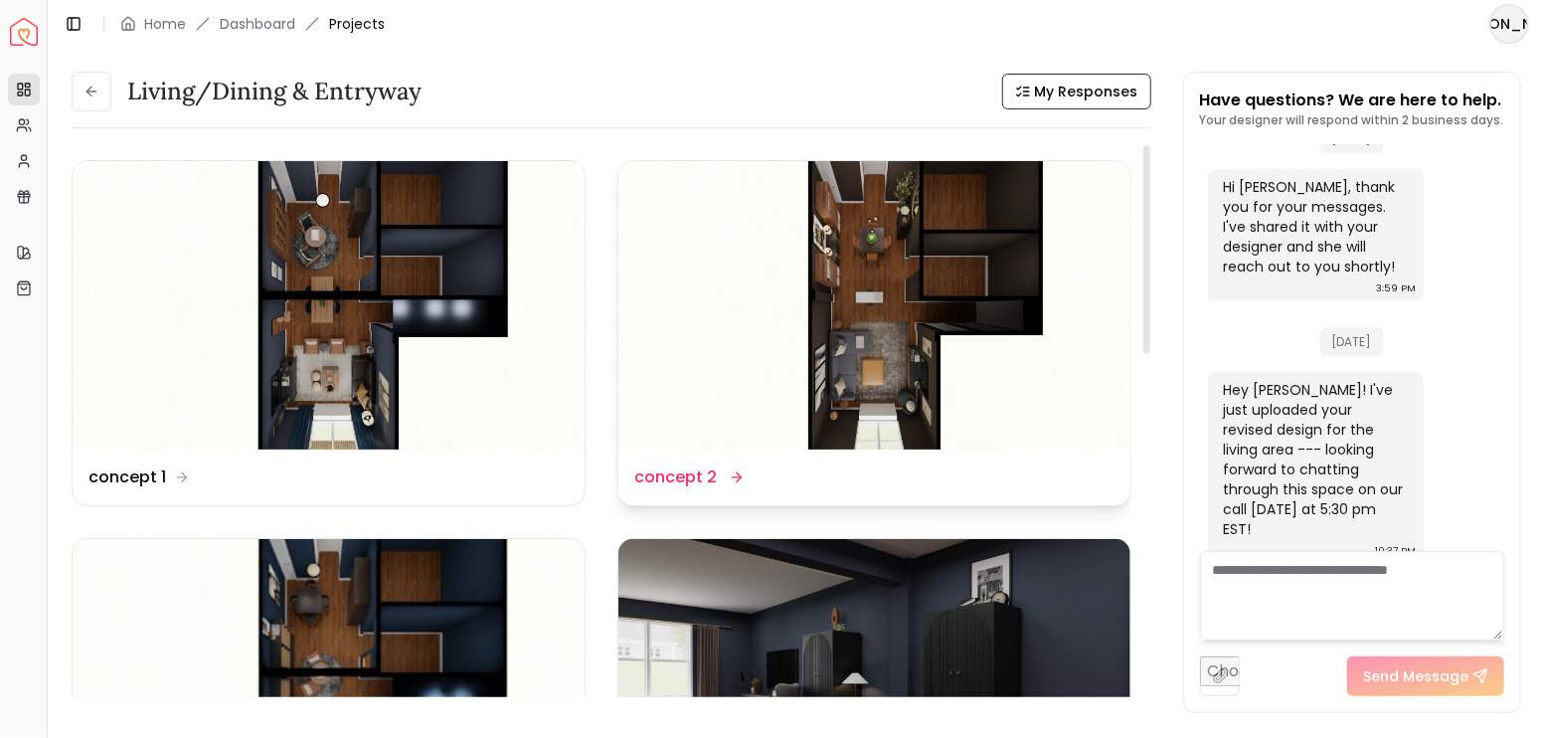
click at [769, 346] on img at bounding box center [874, 305] width 512 height 288
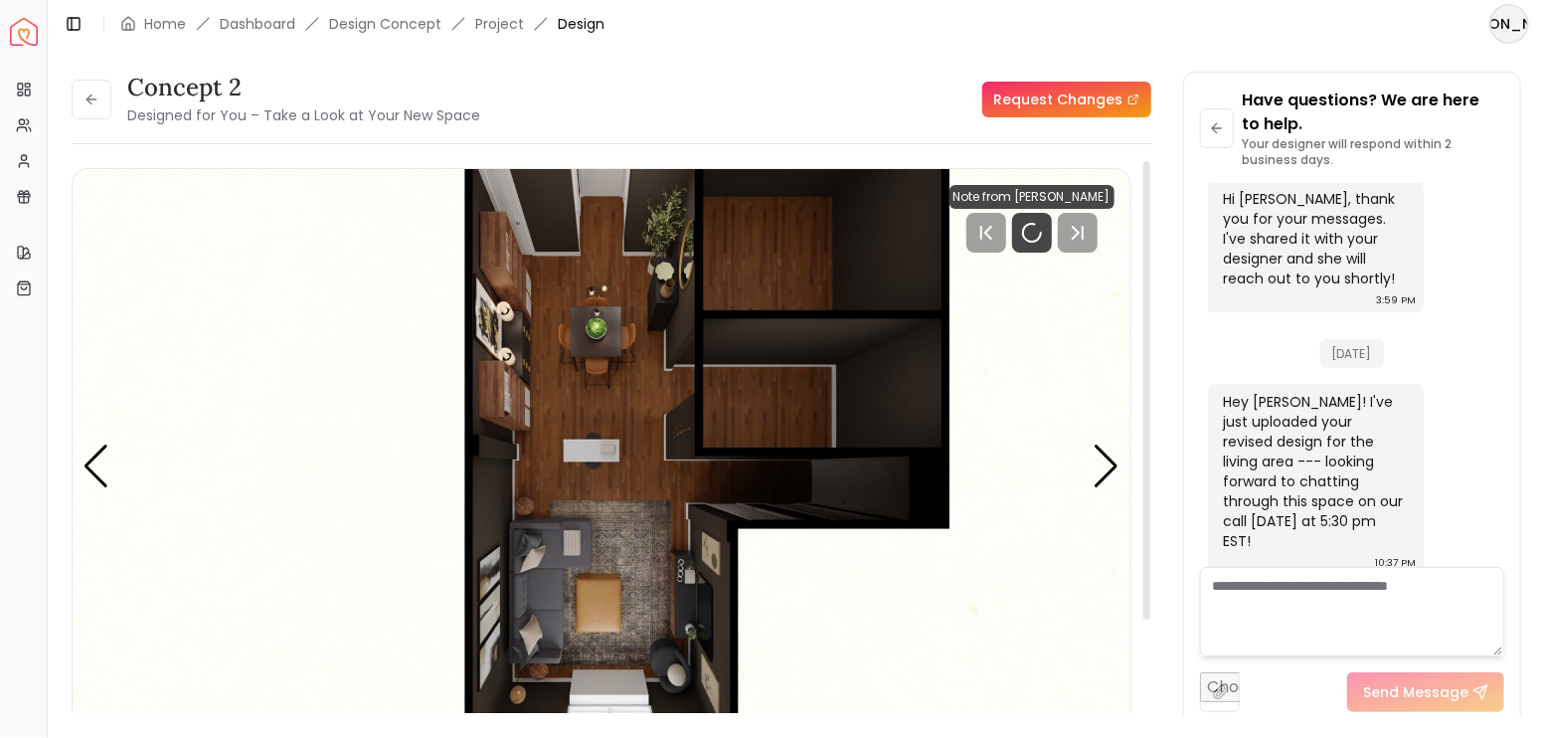
scroll to position [4161, 0]
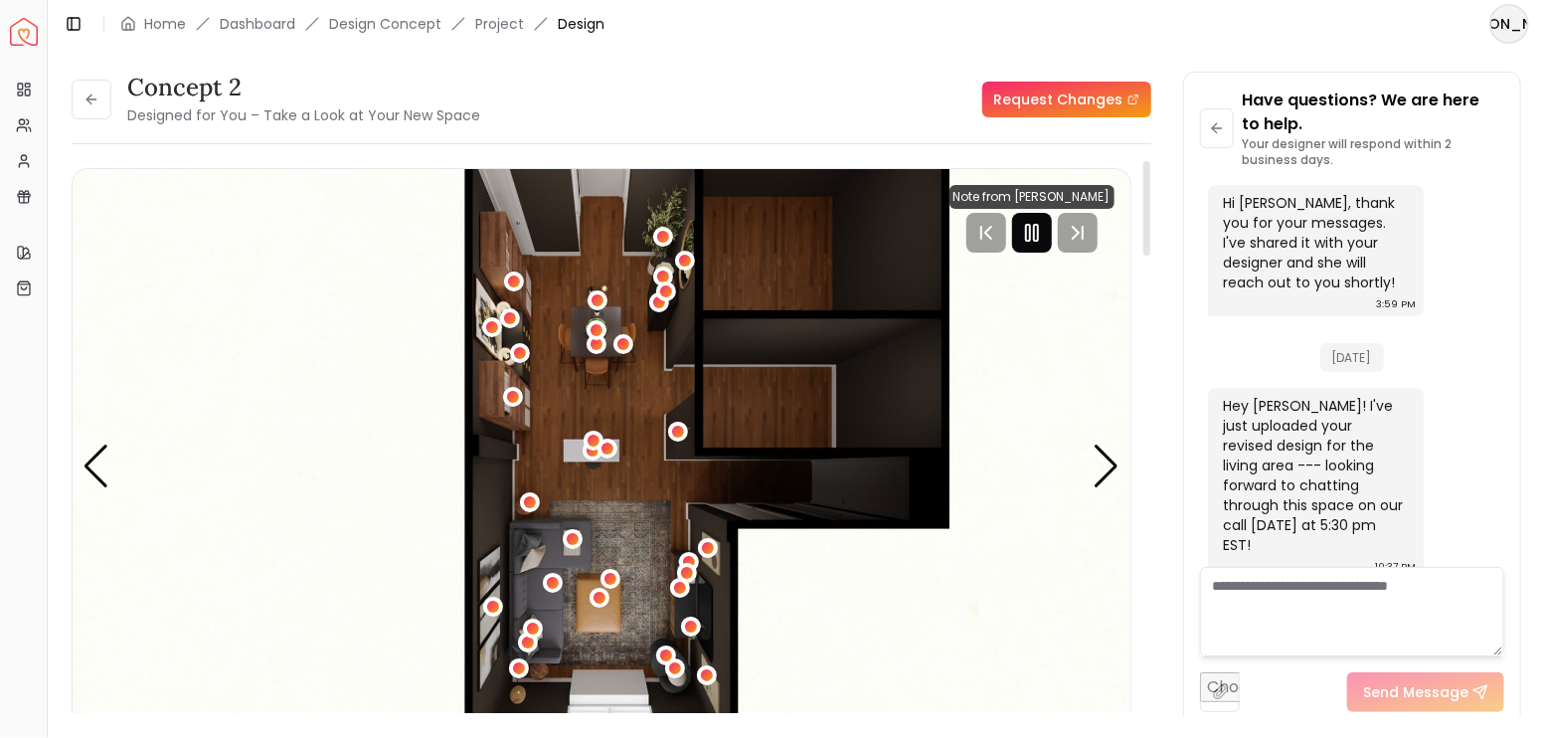
click at [1026, 238] on icon "Pause" at bounding box center [1032, 233] width 24 height 24
click at [1103, 464] on div "Next slide" at bounding box center [1107, 466] width 27 height 44
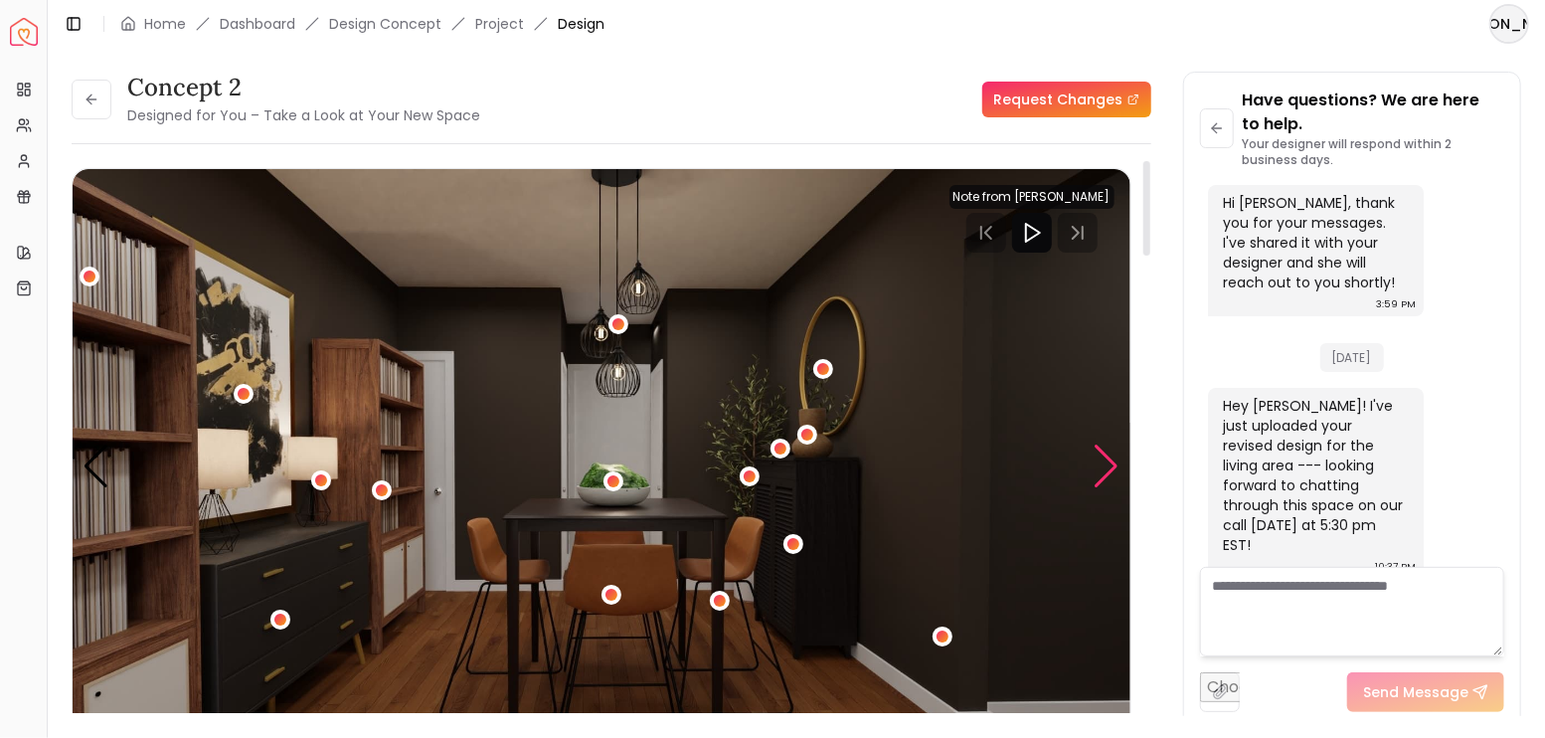
click at [1103, 464] on div "Next slide" at bounding box center [1107, 466] width 27 height 44
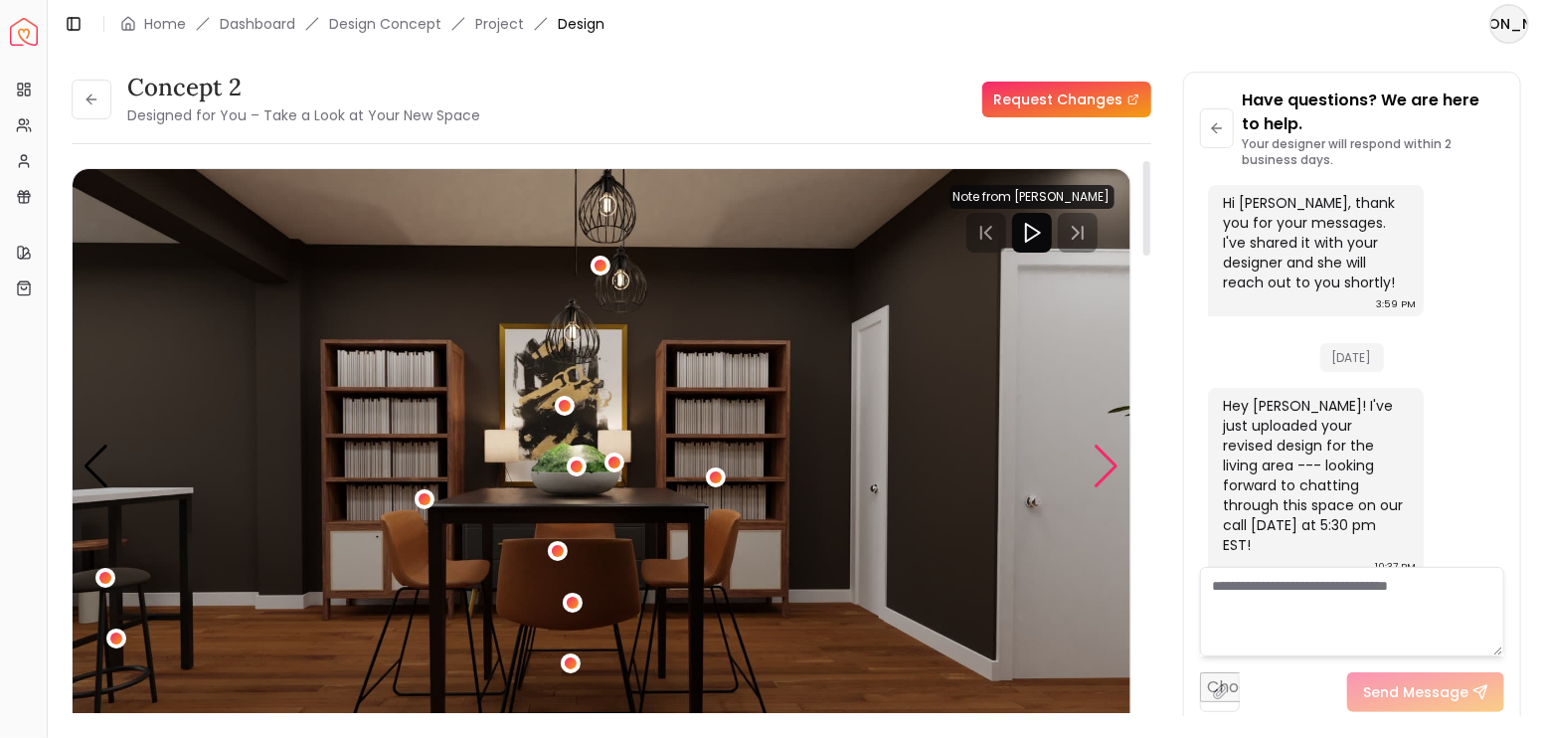
click at [1103, 460] on div "Next slide" at bounding box center [1107, 466] width 27 height 44
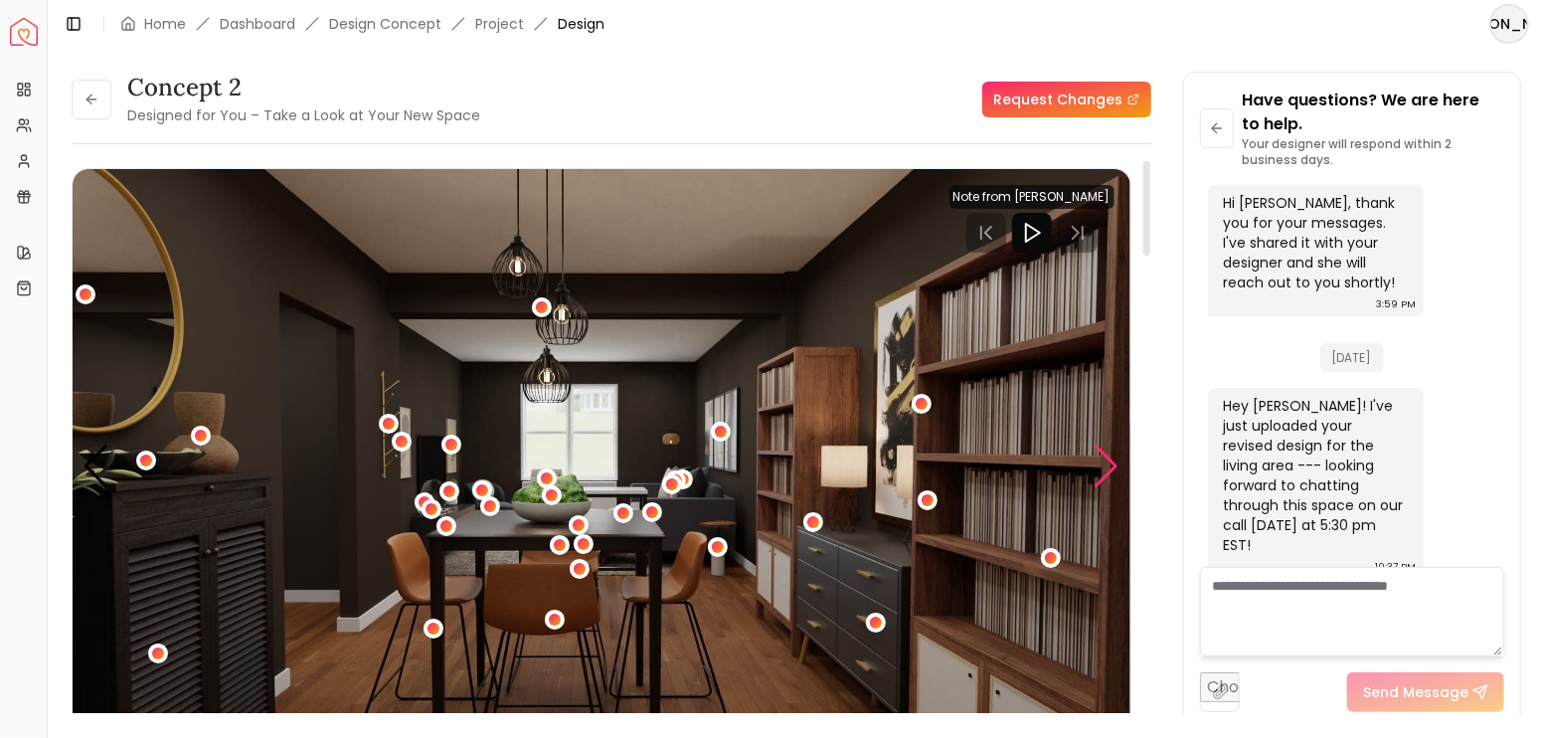
click at [1103, 460] on div "Next slide" at bounding box center [1107, 466] width 27 height 44
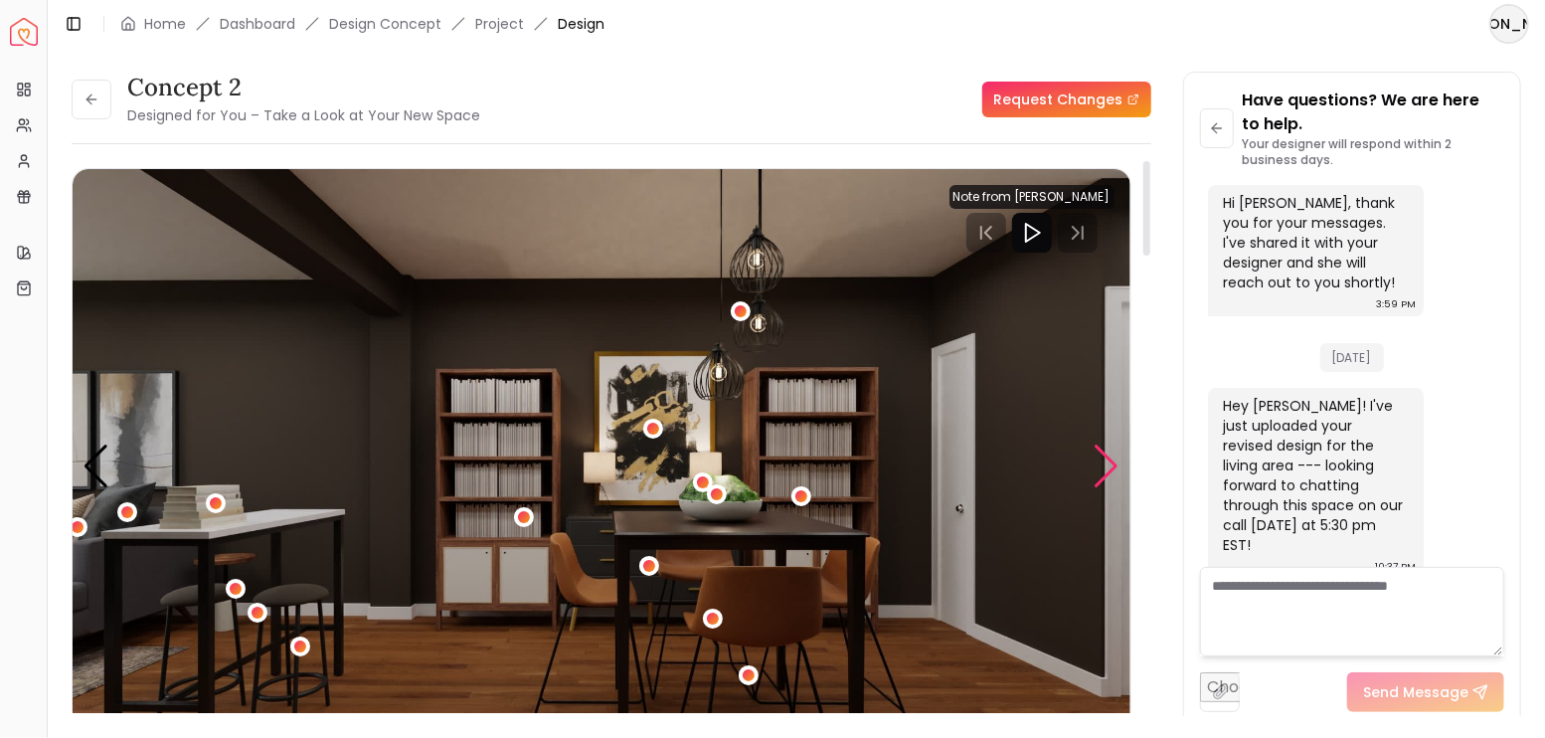
click at [1103, 460] on div "Next slide" at bounding box center [1107, 466] width 27 height 44
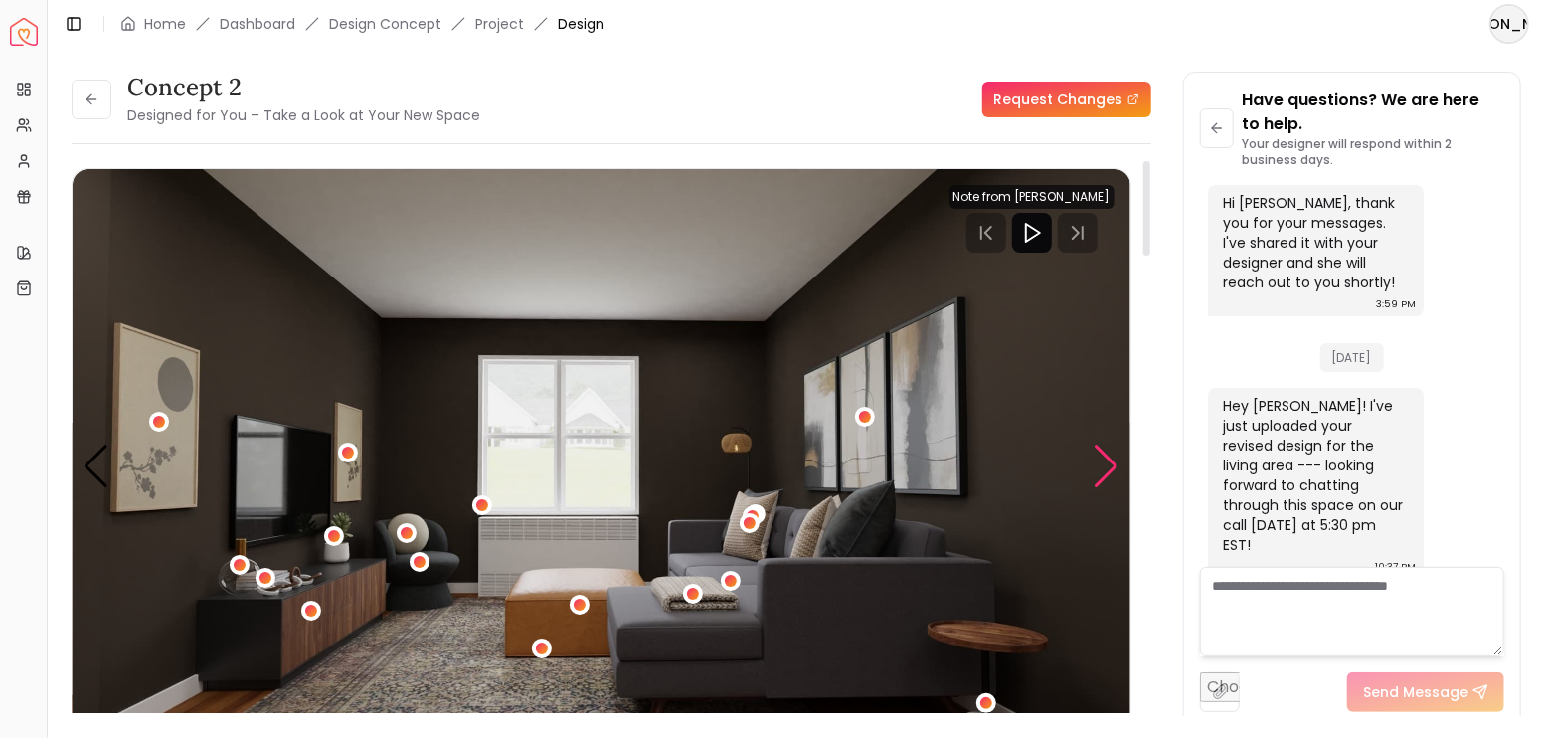
click at [1103, 460] on div "Next slide" at bounding box center [1107, 466] width 27 height 44
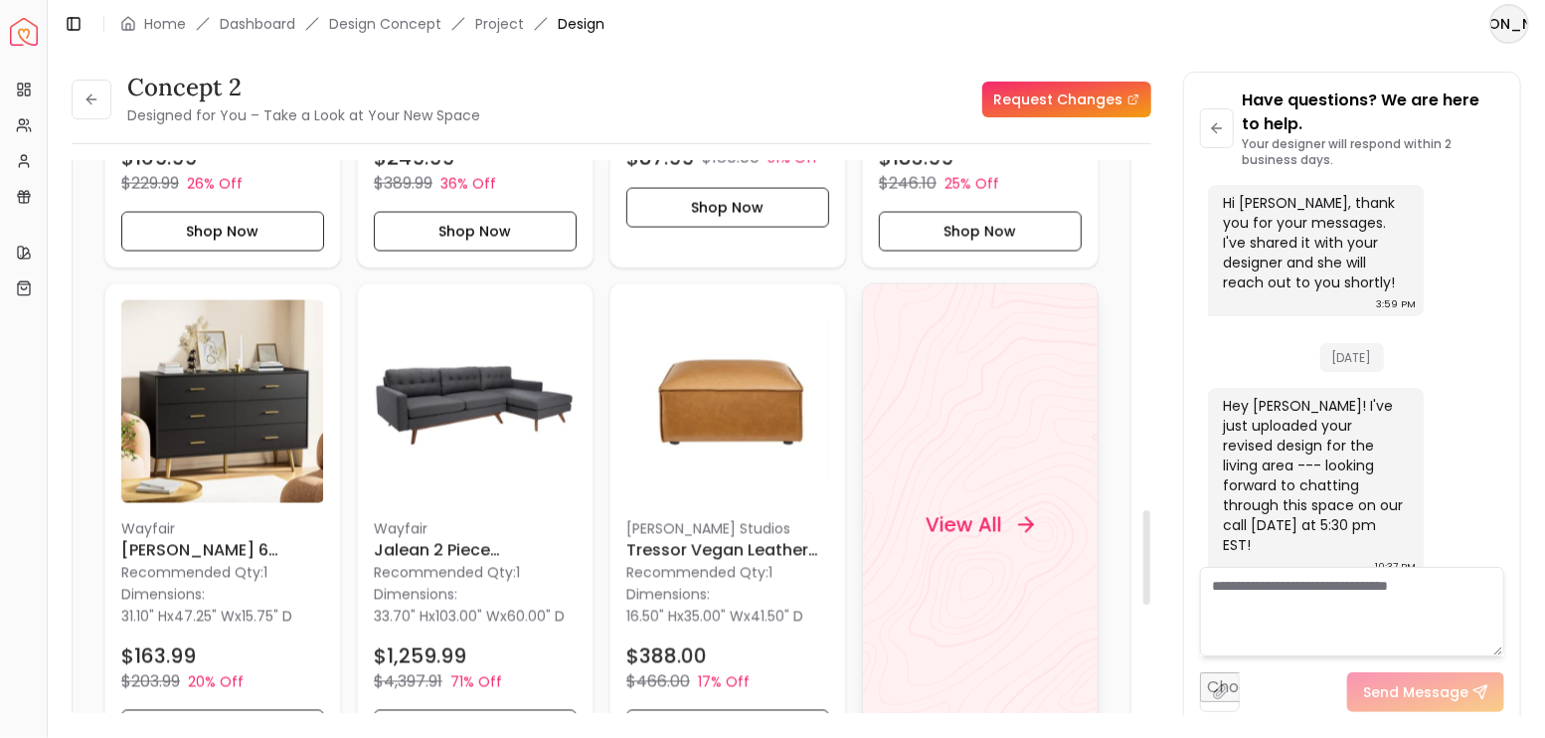
scroll to position [2121, 0]
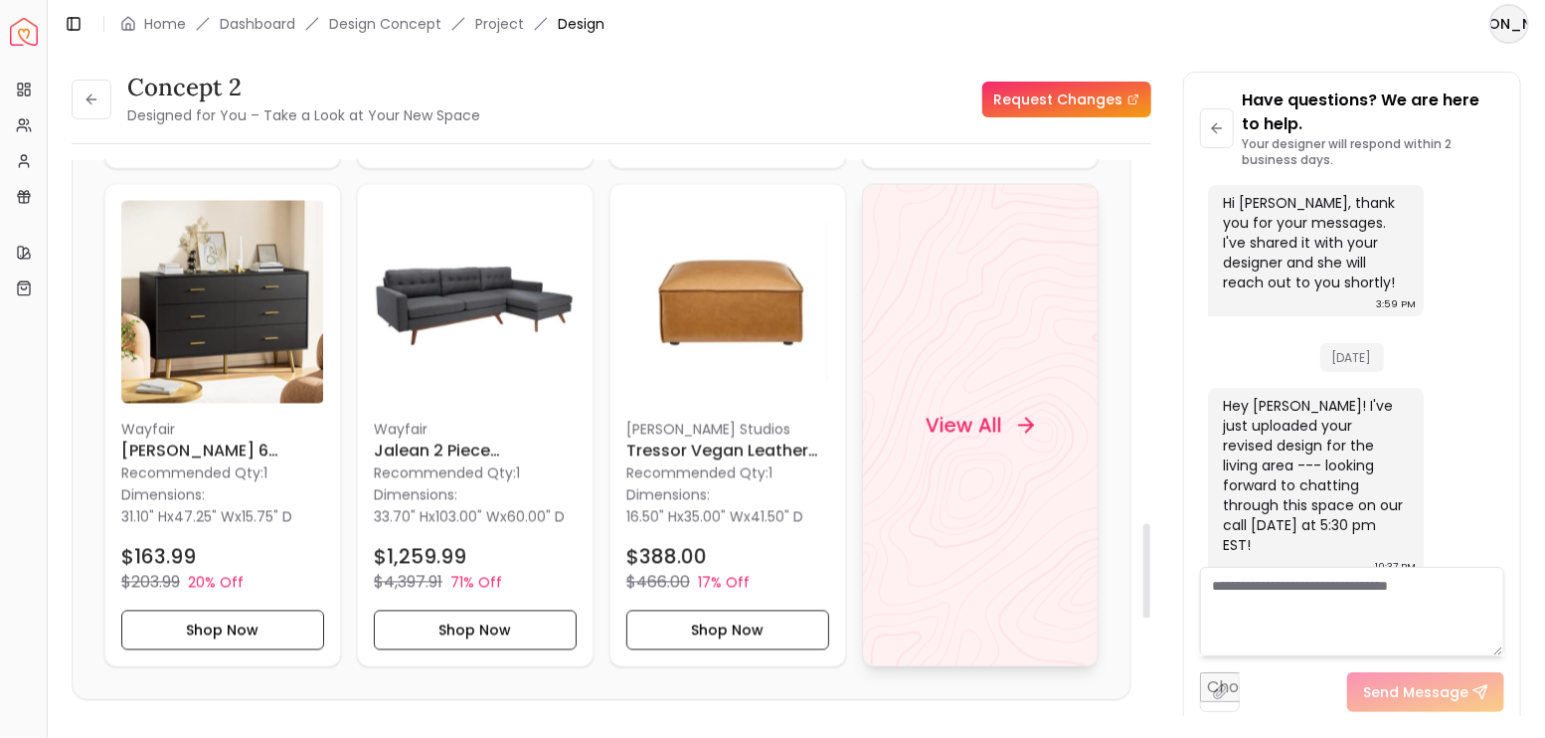
click at [969, 421] on div "View All" at bounding box center [980, 426] width 156 height 60
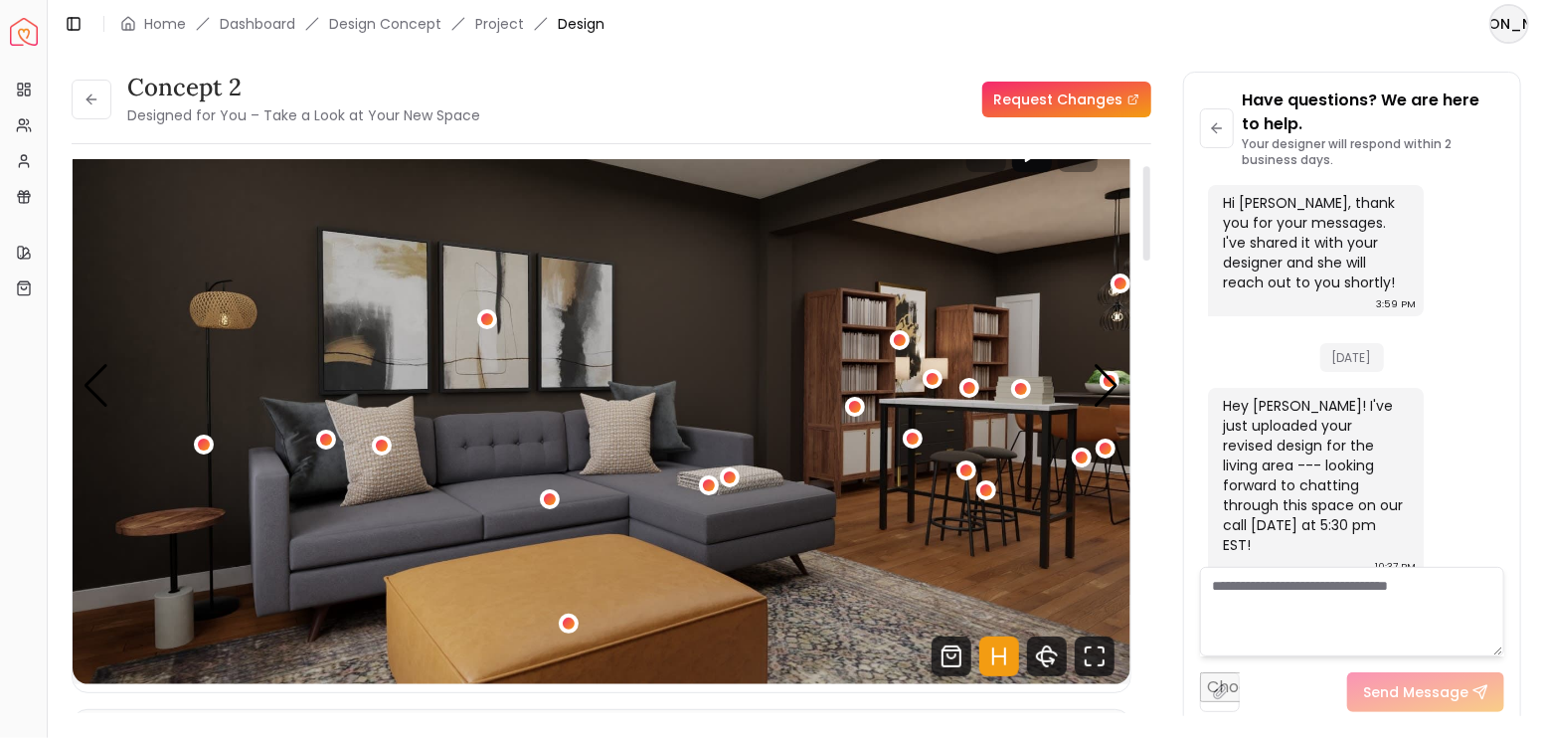
scroll to position [0, 0]
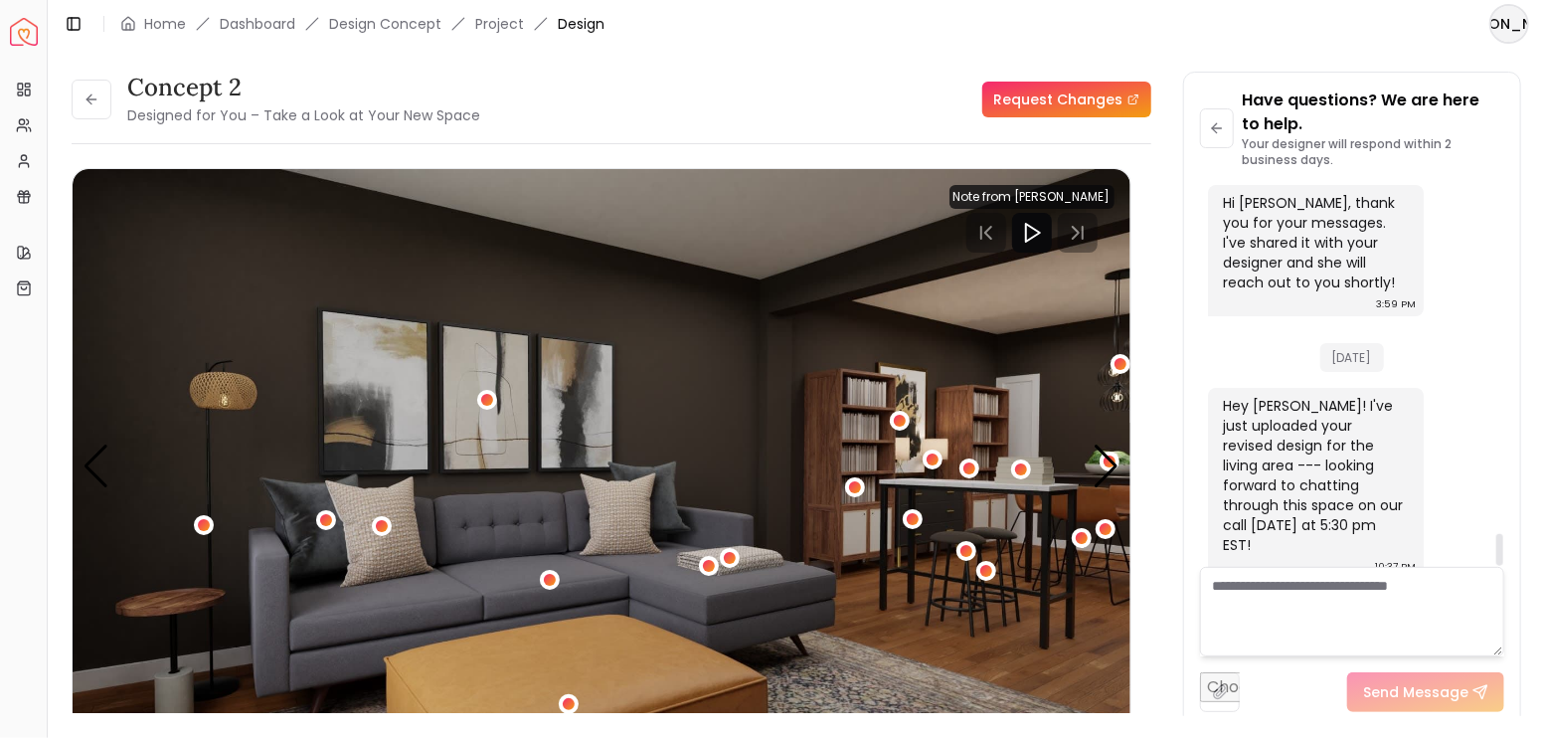
click at [1190, 284] on div "Have questions? We are here to help. Your designer will respond within 2 busine…" at bounding box center [1352, 400] width 337 height 655
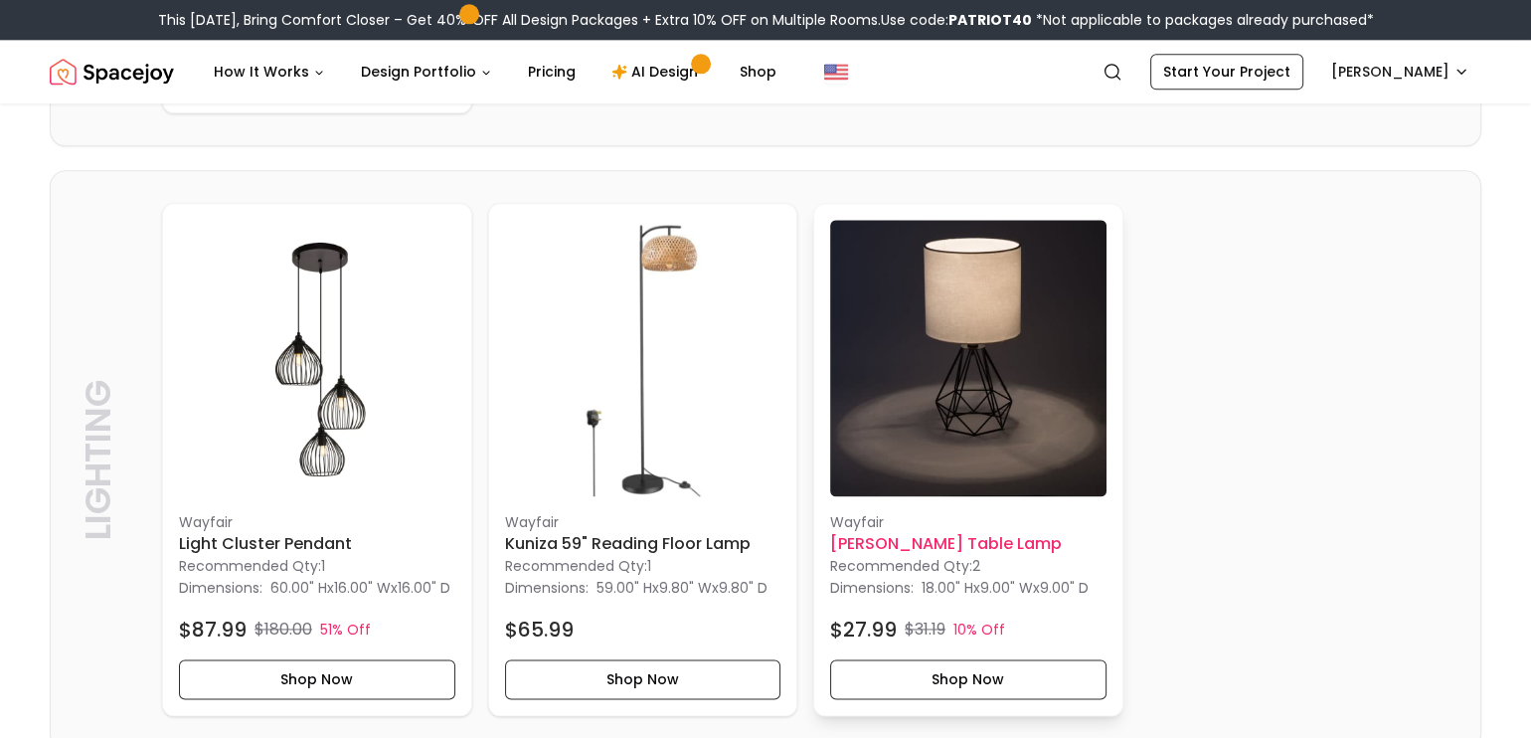
scroll to position [2651, 0]
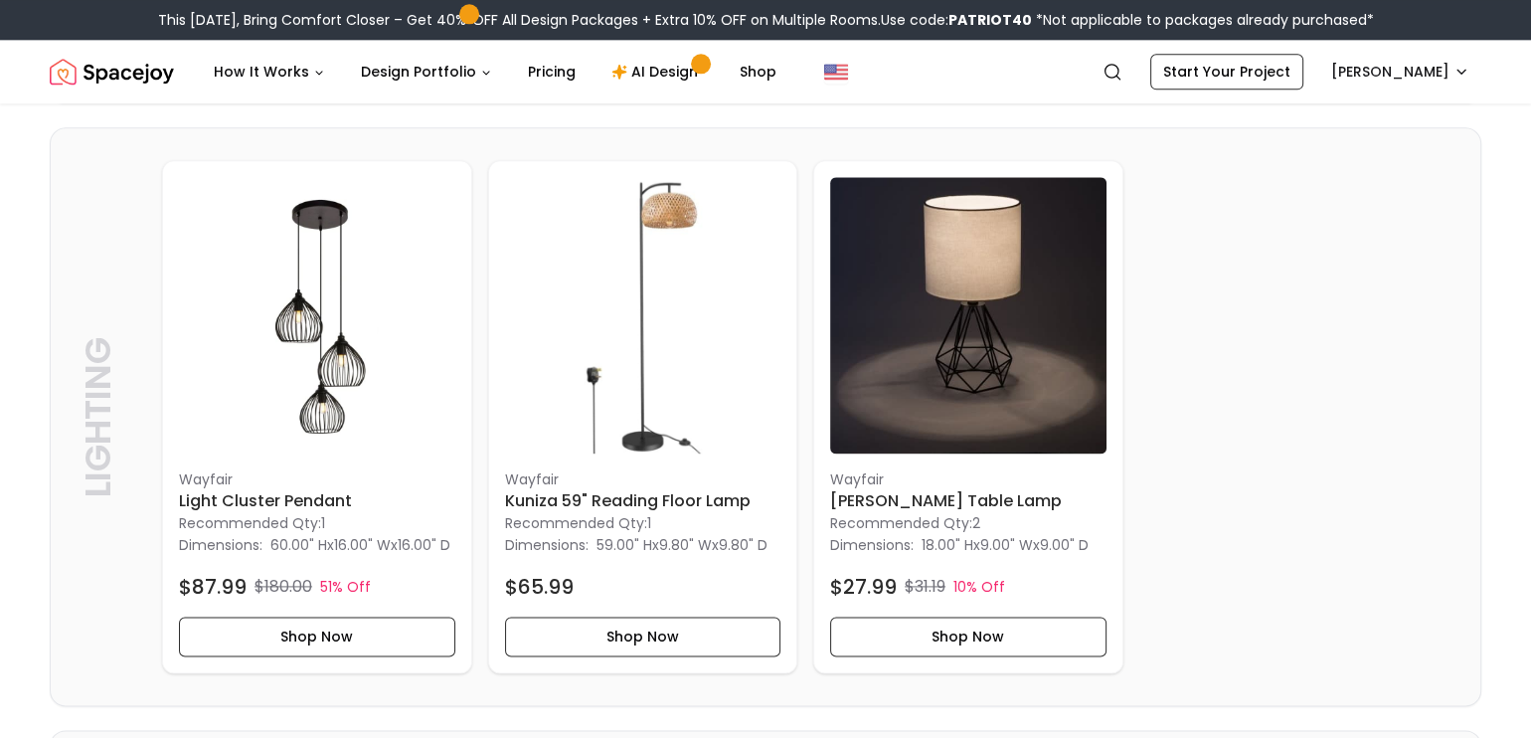
click at [1327, 409] on div "Wayfair Light Cluster Pendant Recommended Qty: 1 Dimensions: 60.00" H x 16.00" …" at bounding box center [805, 416] width 1287 height 513
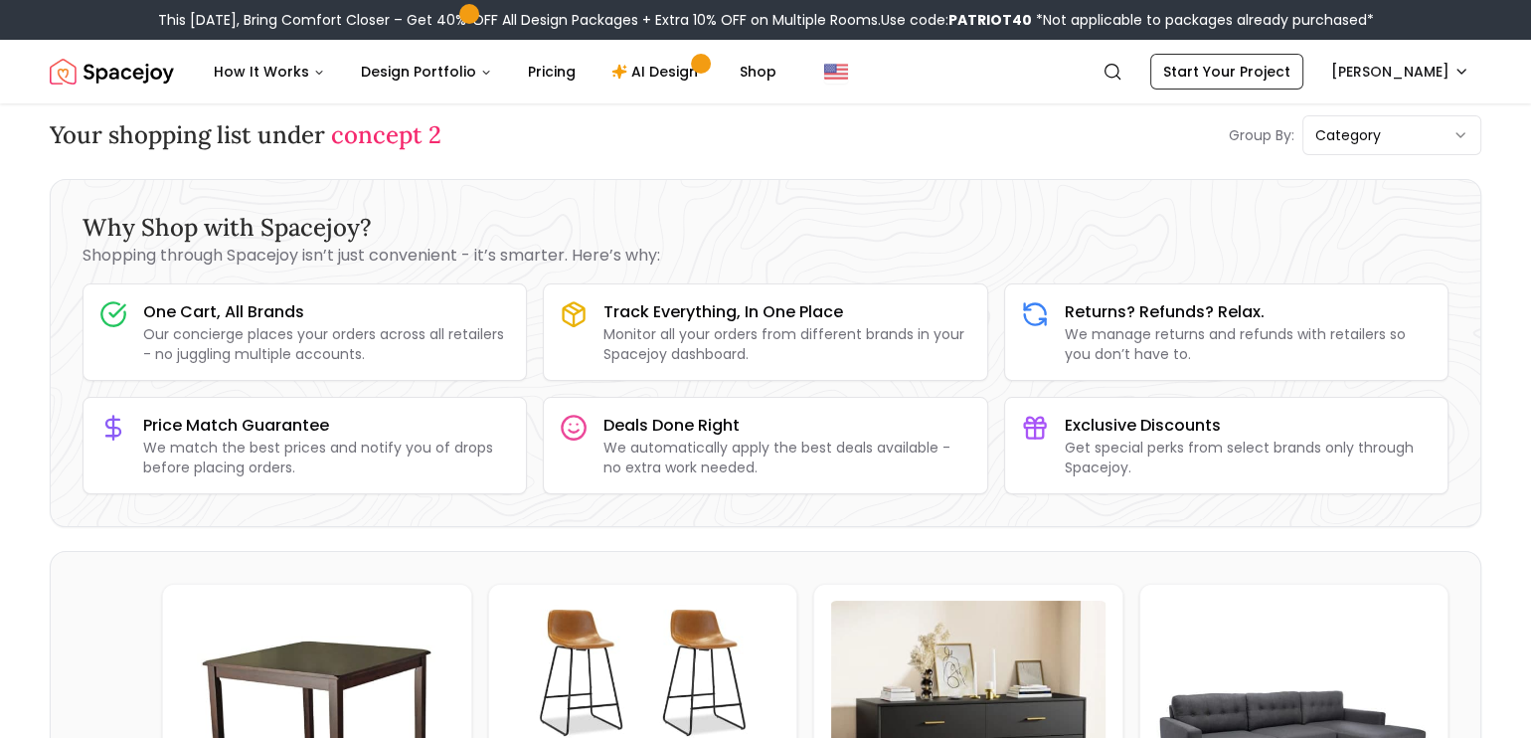
scroll to position [0, 0]
